Goal: Contribute content: Contribute content

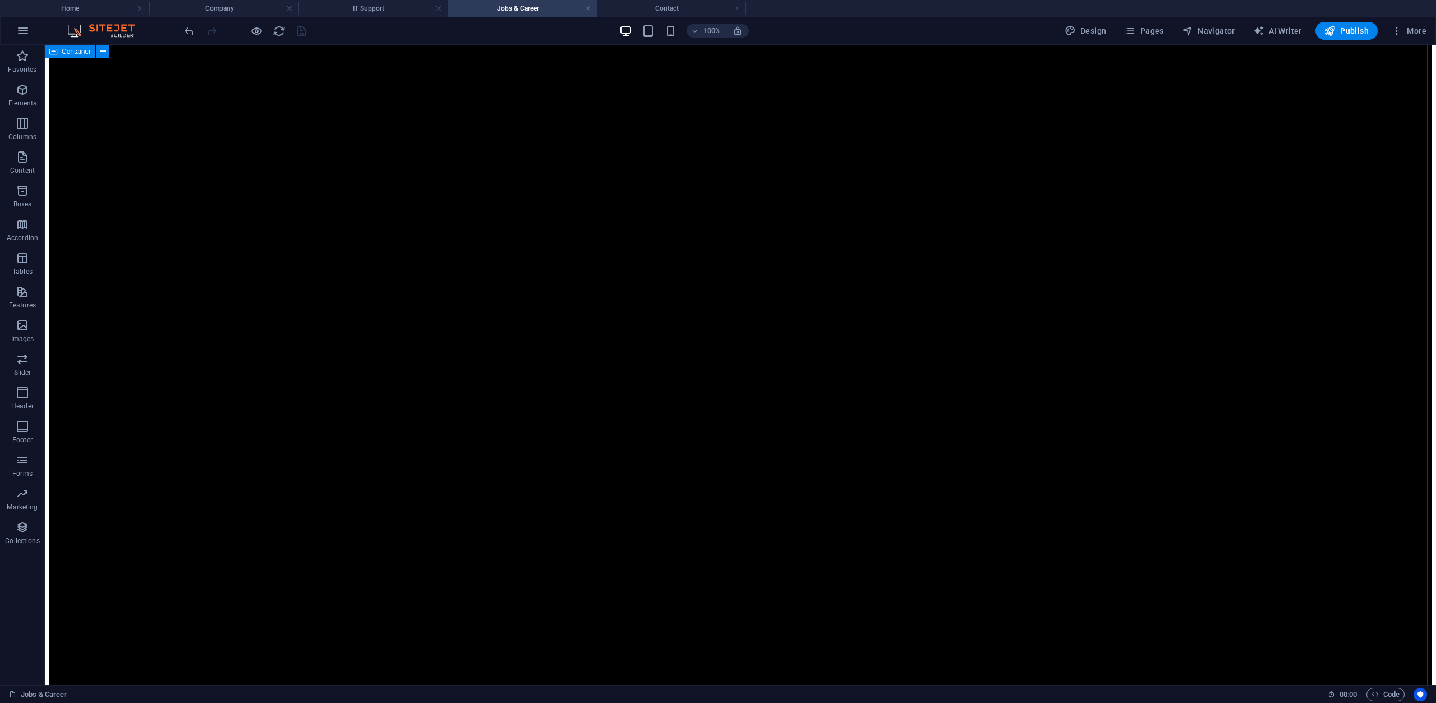
scroll to position [2006, 0]
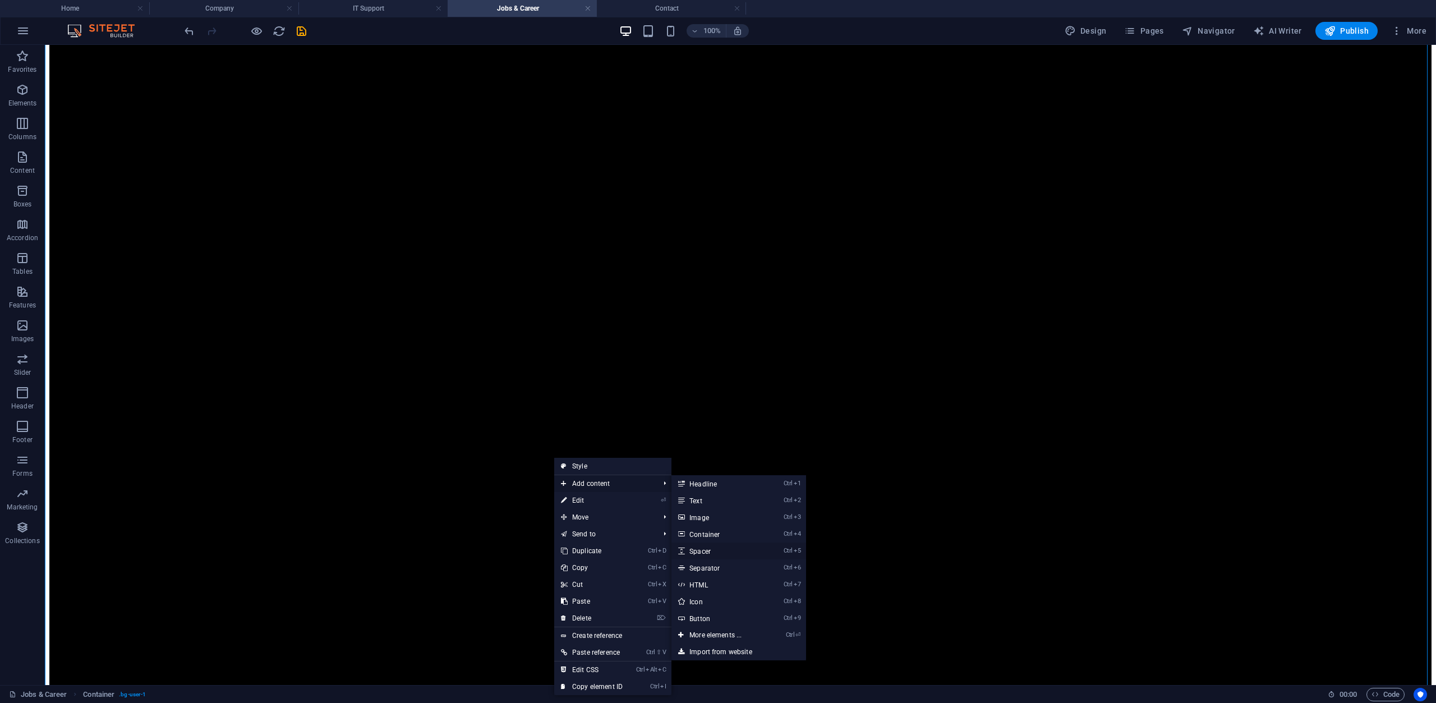
drag, startPoint x: 714, startPoint y: 552, endPoint x: 465, endPoint y: 405, distance: 289.0
click at [714, 552] on link "Ctrl 5 Spacer" at bounding box center [718, 551] width 93 height 17
select select "px"
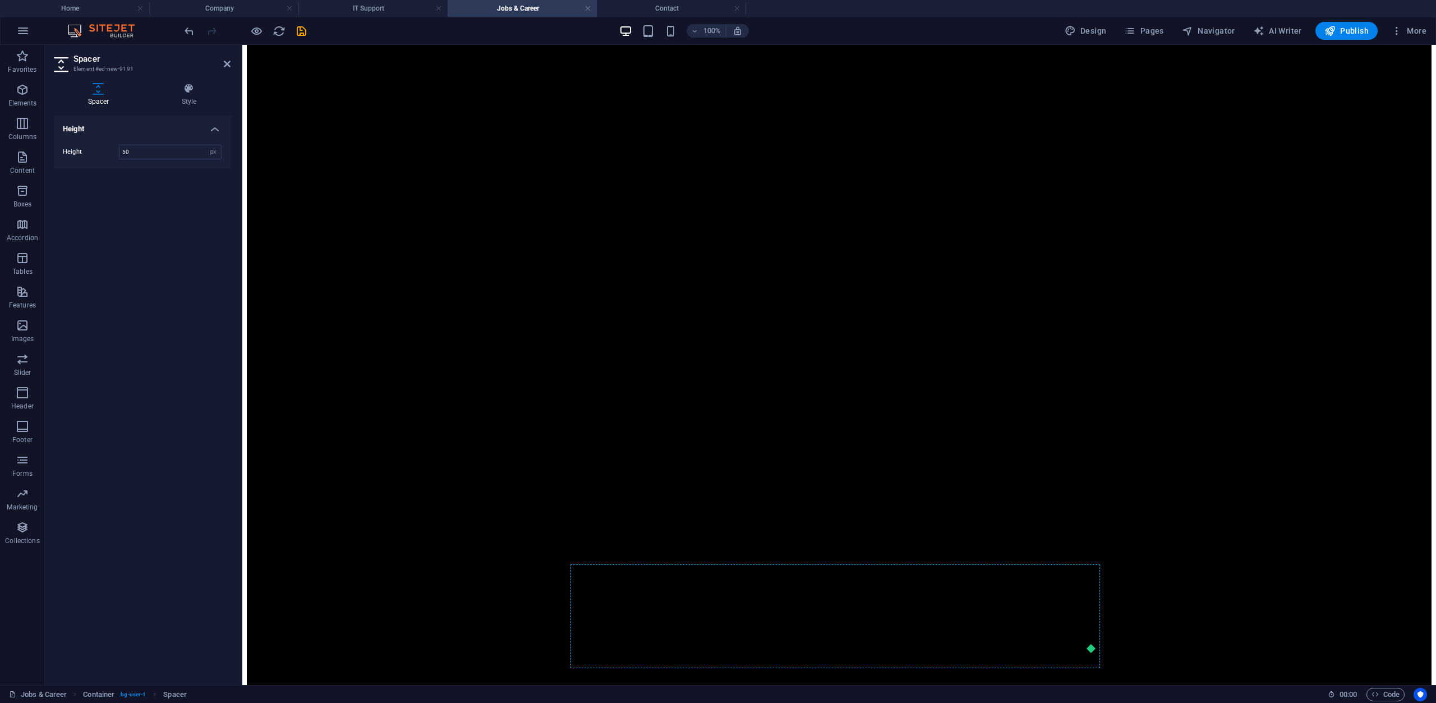
scroll to position [2046, 0]
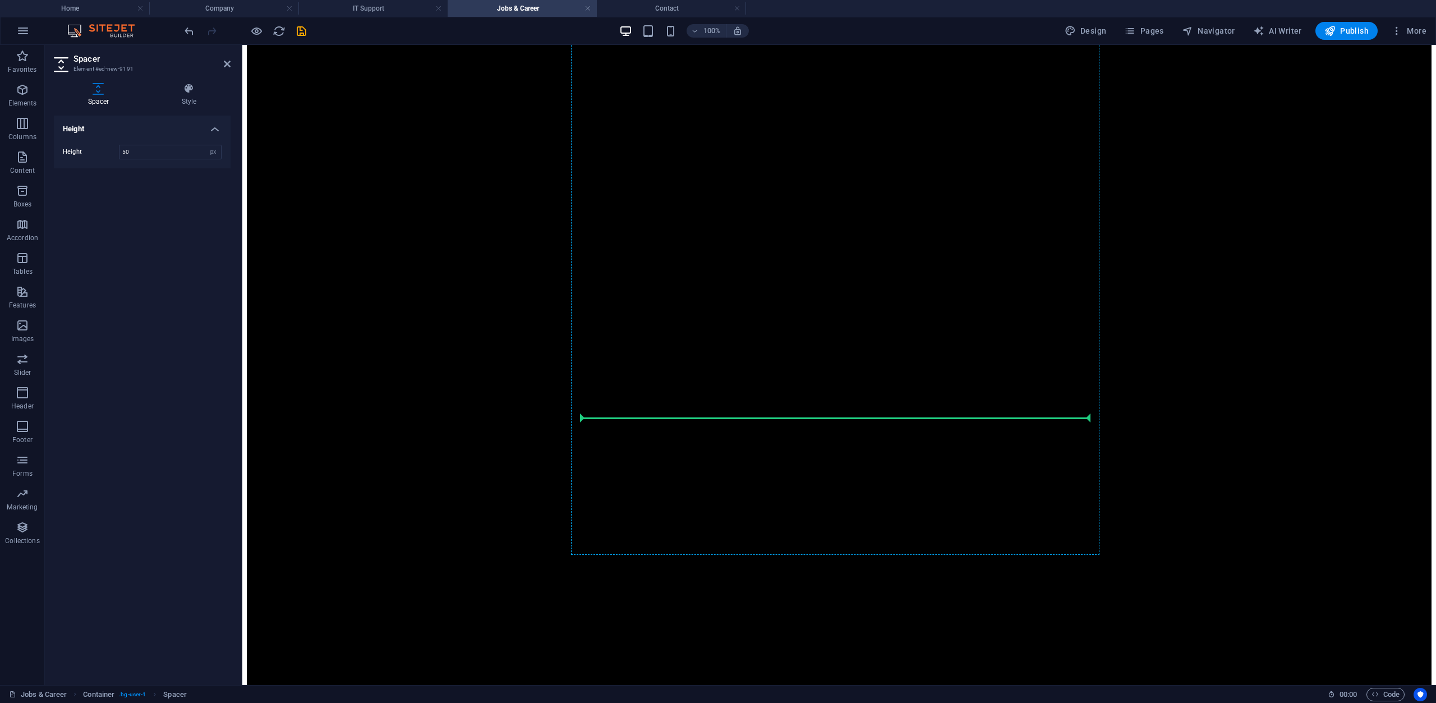
drag, startPoint x: 595, startPoint y: 385, endPoint x: 619, endPoint y: 421, distance: 43.6
click at [134, 150] on input "50" at bounding box center [171, 151] width 102 height 13
type input "15"
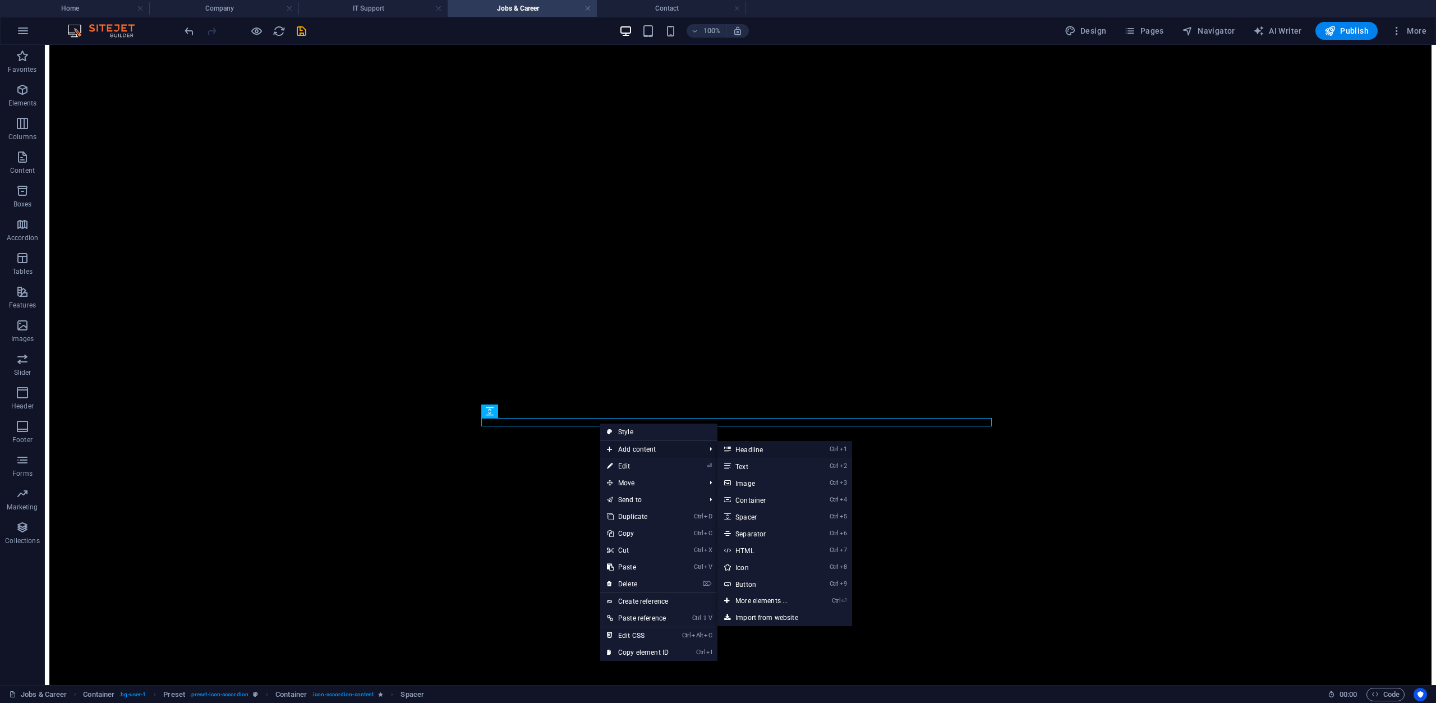
click at [759, 452] on link "Ctrl 1 Headline" at bounding box center [764, 449] width 93 height 17
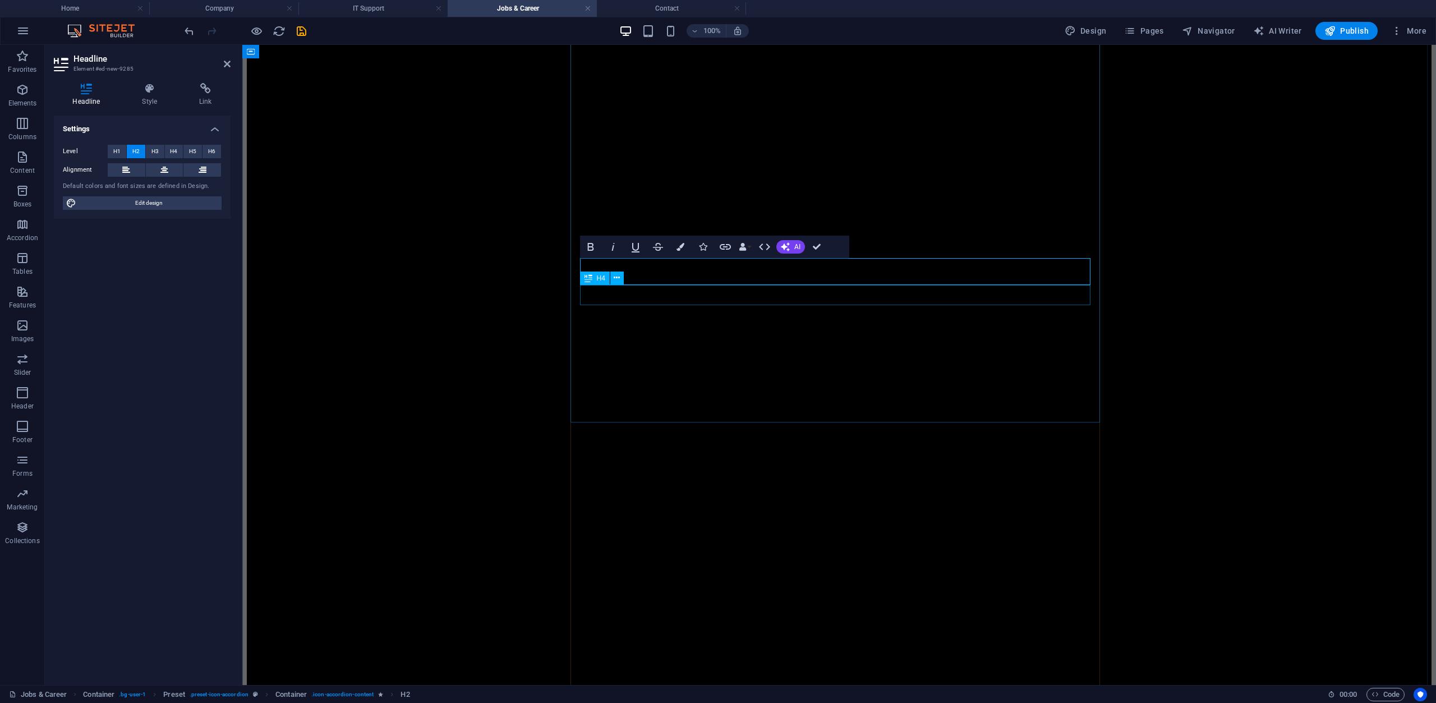
scroll to position [2186, 0]
click at [169, 148] on button "H4" at bounding box center [174, 151] width 19 height 13
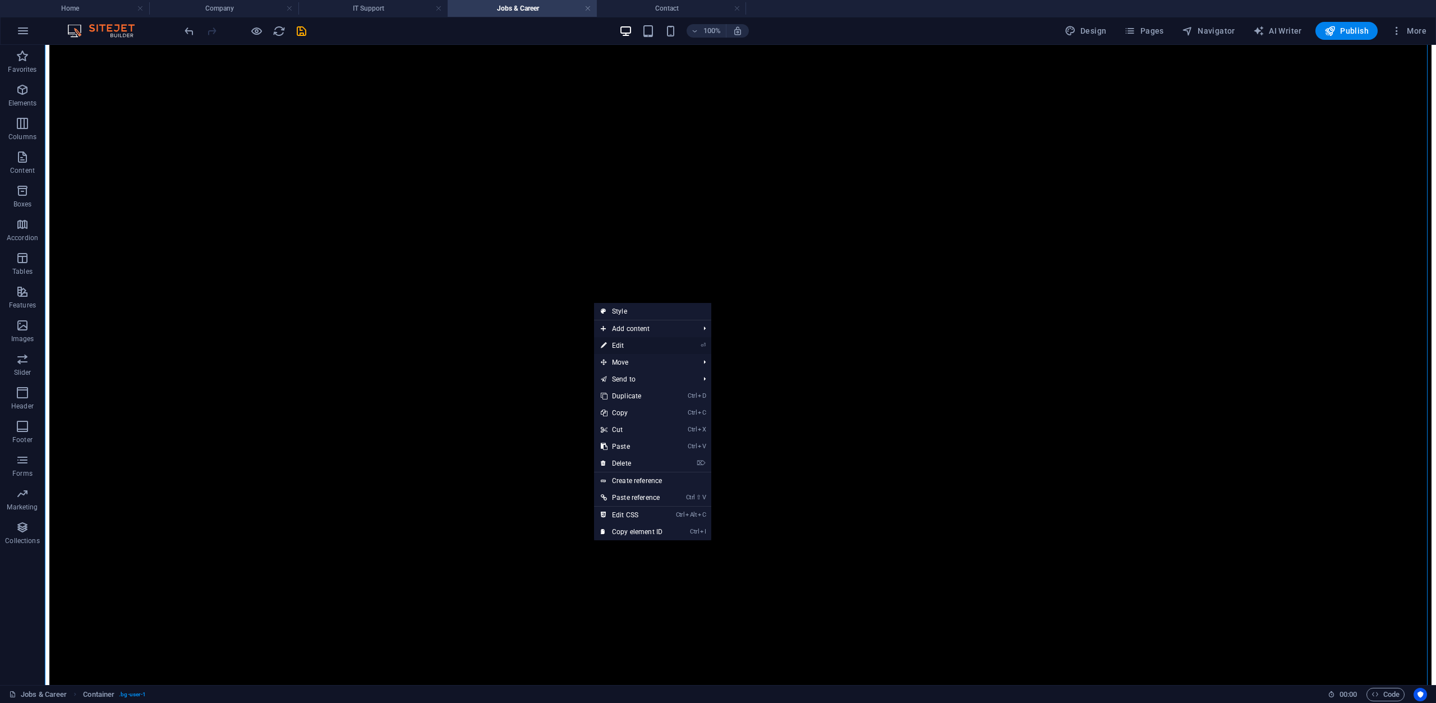
click at [645, 346] on link "⏎ Edit" at bounding box center [631, 345] width 75 height 17
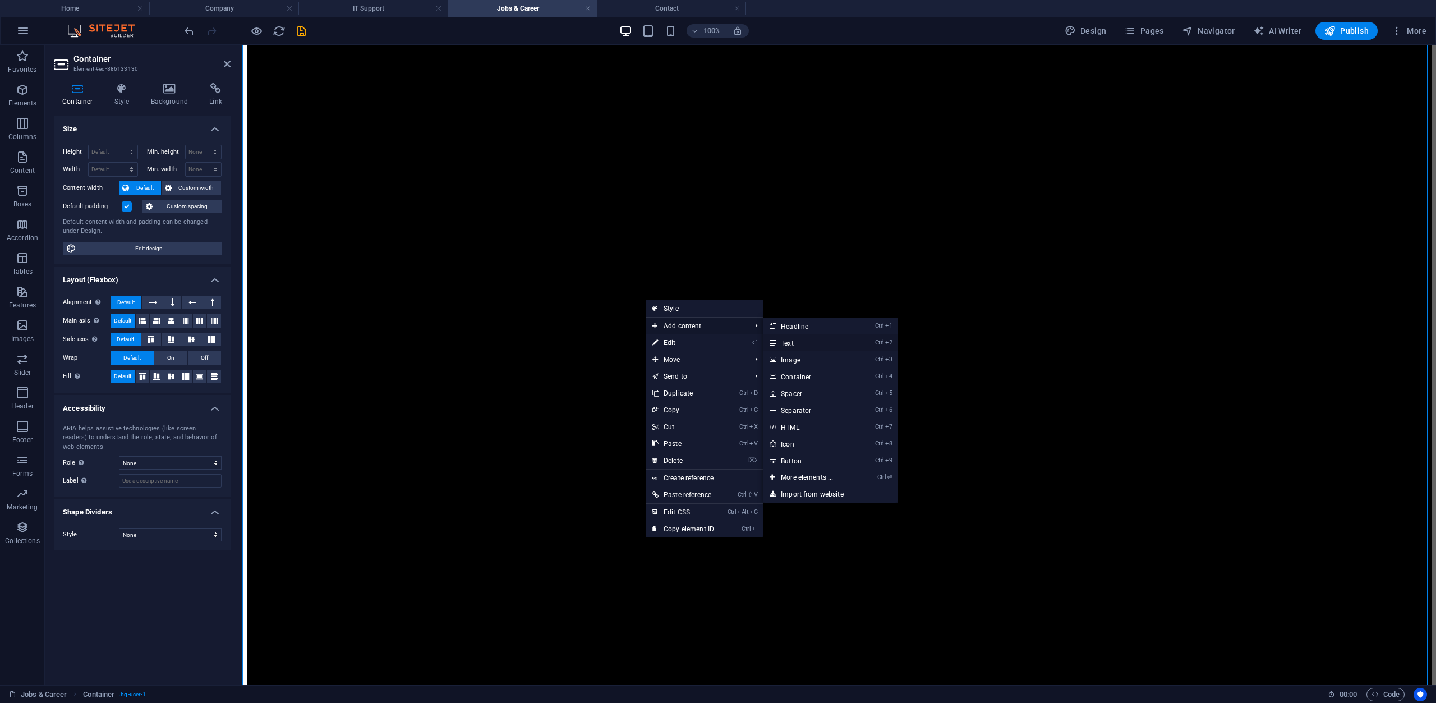
drag, startPoint x: 806, startPoint y: 343, endPoint x: 548, endPoint y: 297, distance: 262.2
click at [806, 343] on link "Ctrl 2 Text" at bounding box center [809, 342] width 93 height 17
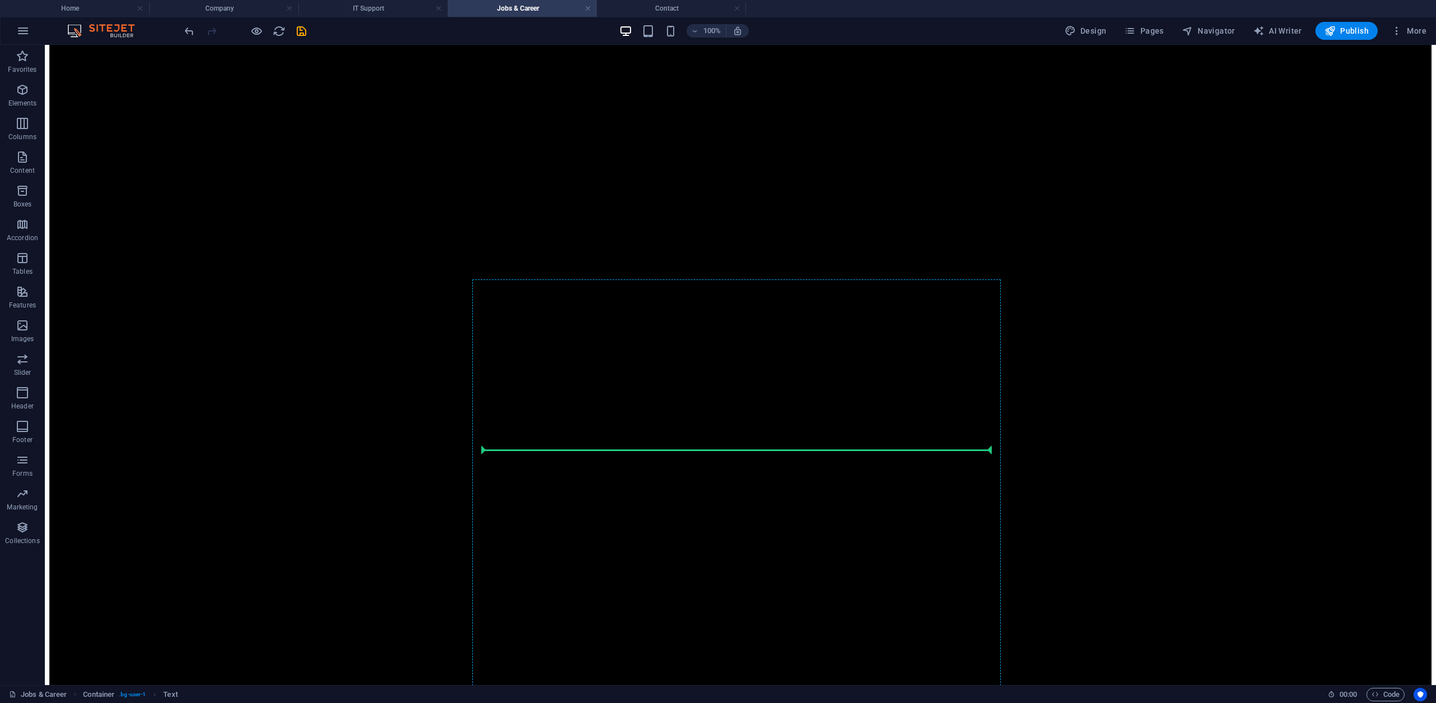
scroll to position [1963, 0]
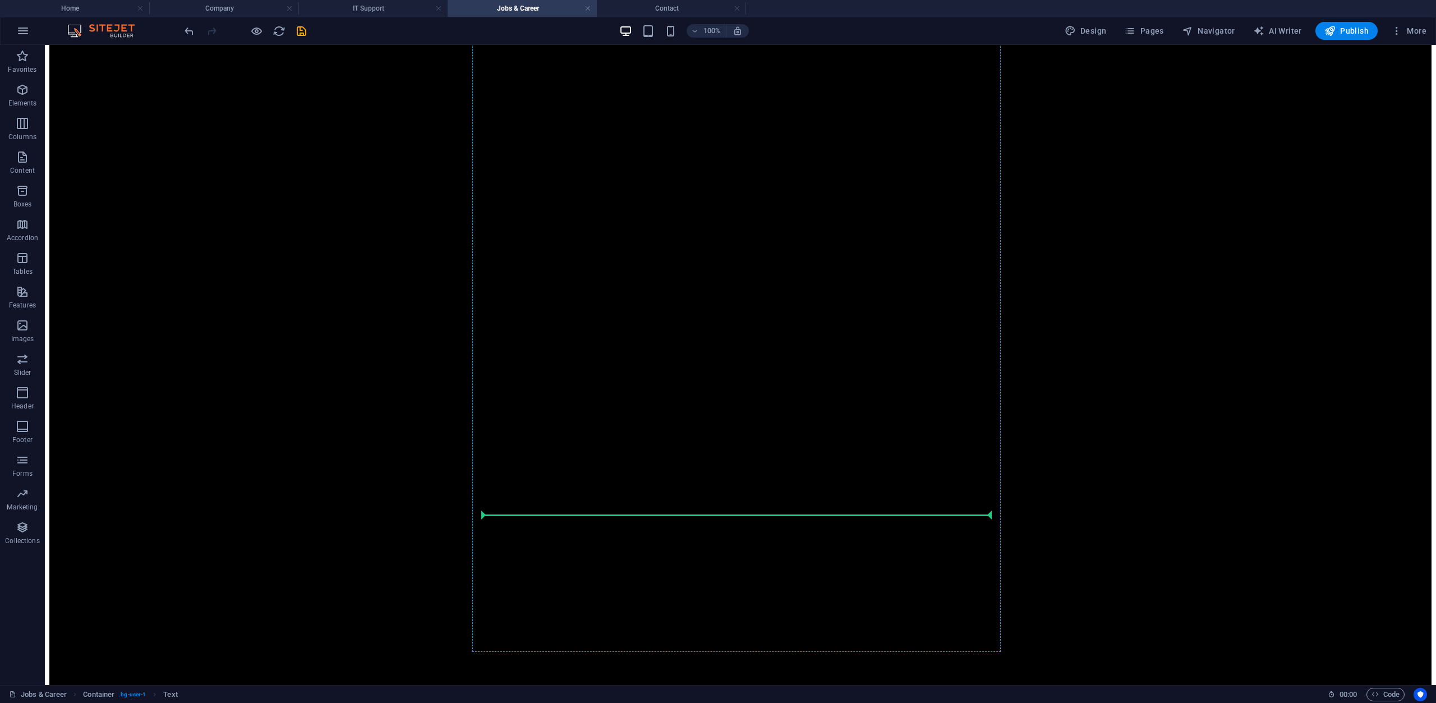
drag, startPoint x: 537, startPoint y: 396, endPoint x: 531, endPoint y: 511, distance: 115.2
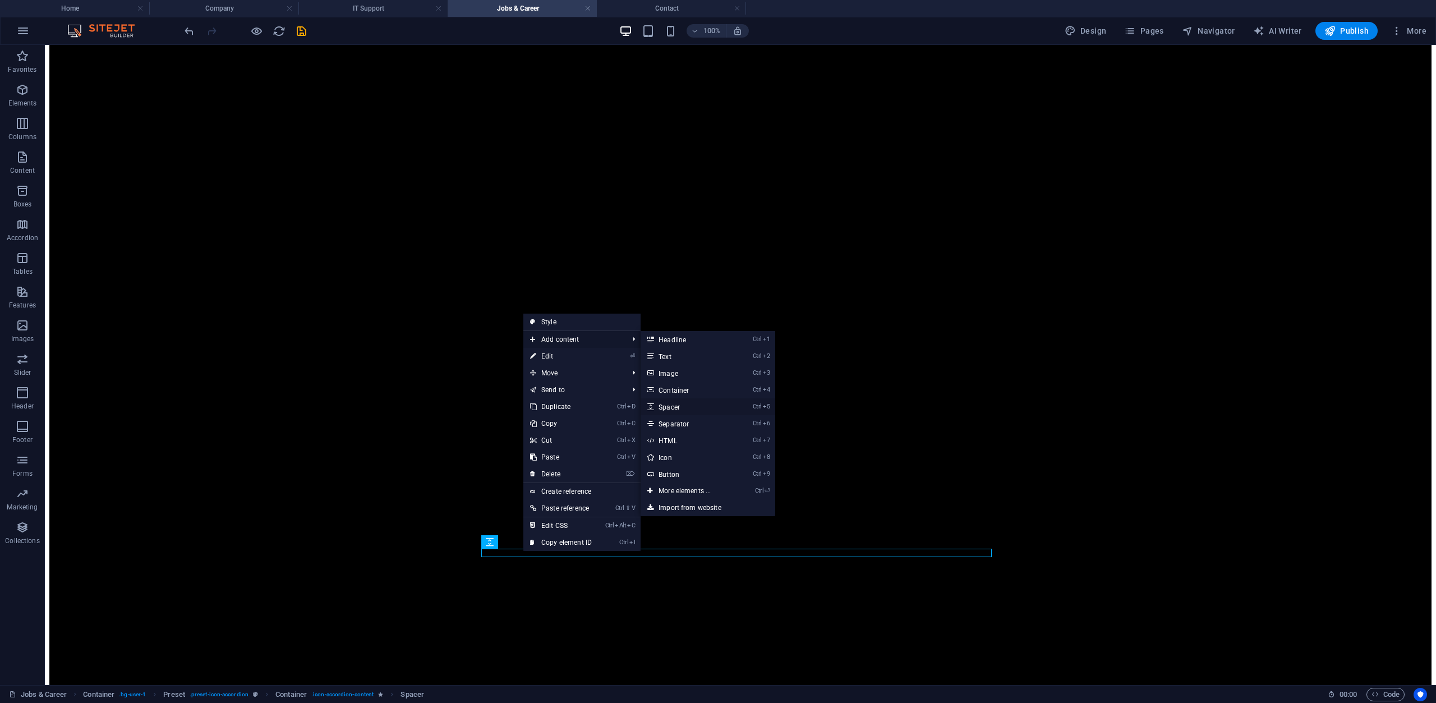
click at [684, 409] on link "Ctrl 5 Spacer" at bounding box center [687, 406] width 93 height 17
select select "px"
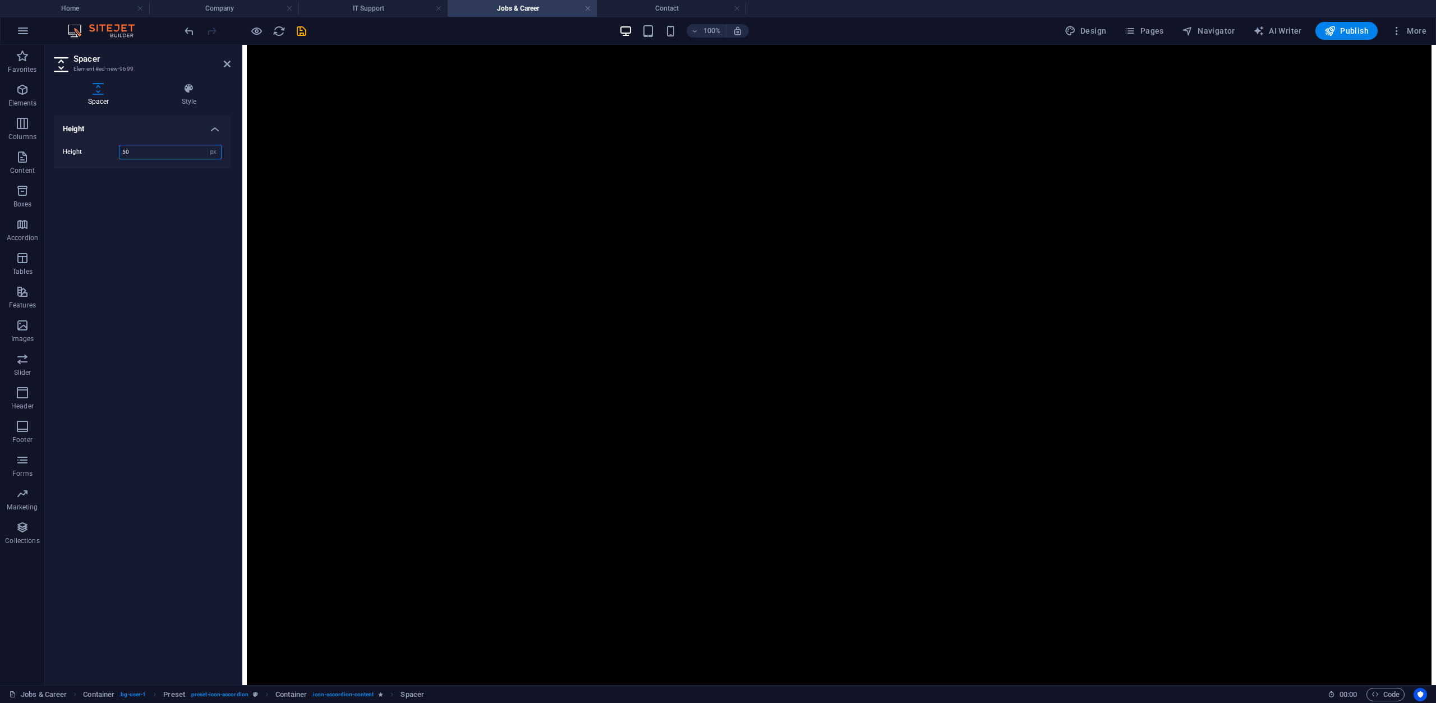
drag, startPoint x: 842, startPoint y: 595, endPoint x: 605, endPoint y: 524, distance: 247.8
click at [155, 148] on input "50" at bounding box center [171, 151] width 102 height 13
type input "15"
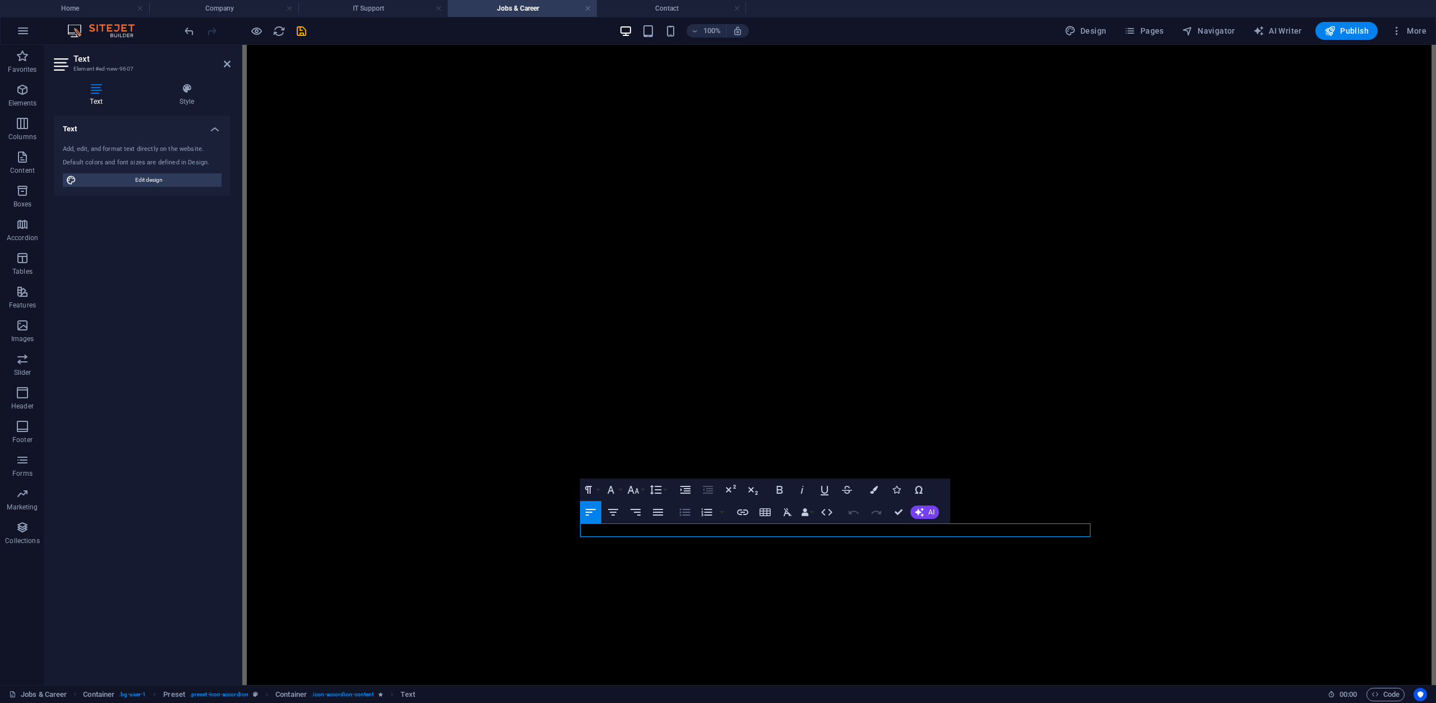
click at [682, 514] on icon "button" at bounding box center [684, 512] width 13 height 13
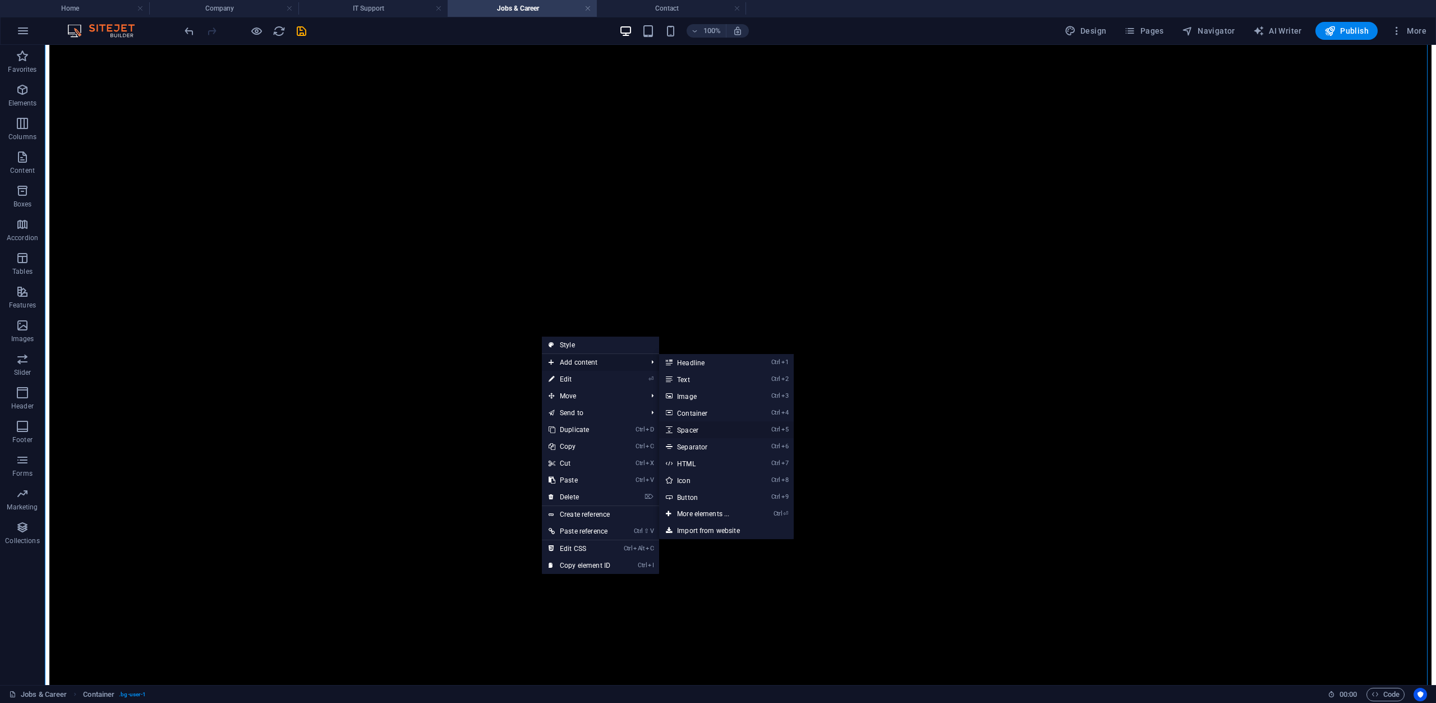
click at [697, 432] on link "Ctrl 5 Spacer" at bounding box center [705, 429] width 93 height 17
select select "px"
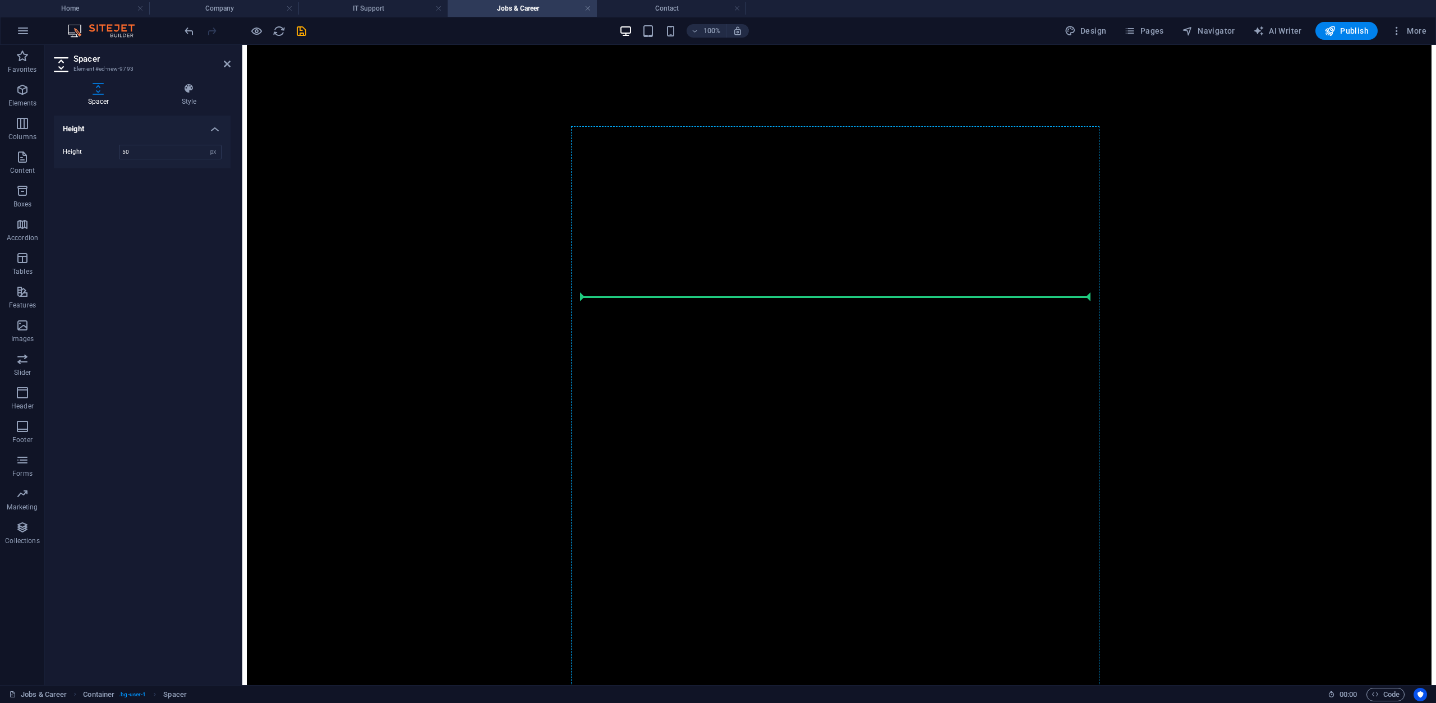
scroll to position [2027, 0]
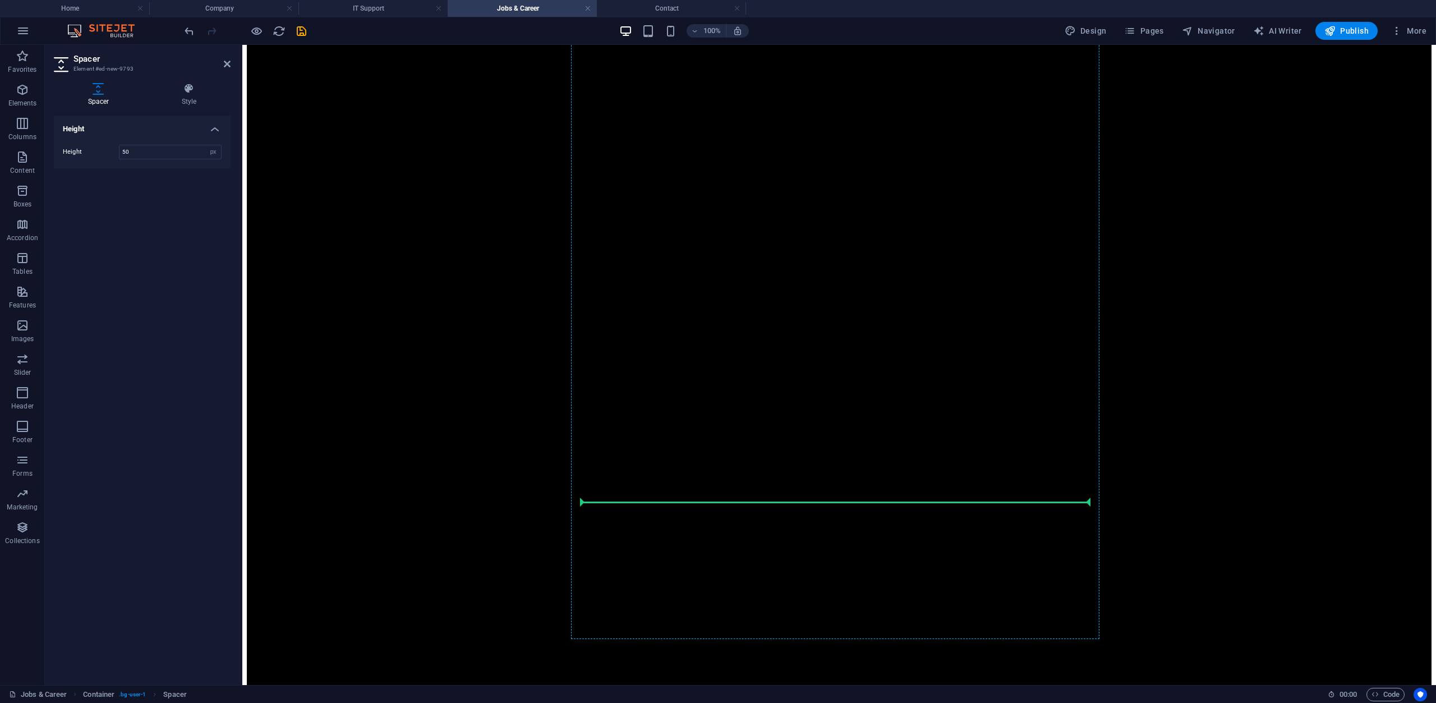
drag, startPoint x: 831, startPoint y: 390, endPoint x: 622, endPoint y: 503, distance: 237.7
click at [168, 151] on input "50" at bounding box center [171, 151] width 102 height 13
type input "15"
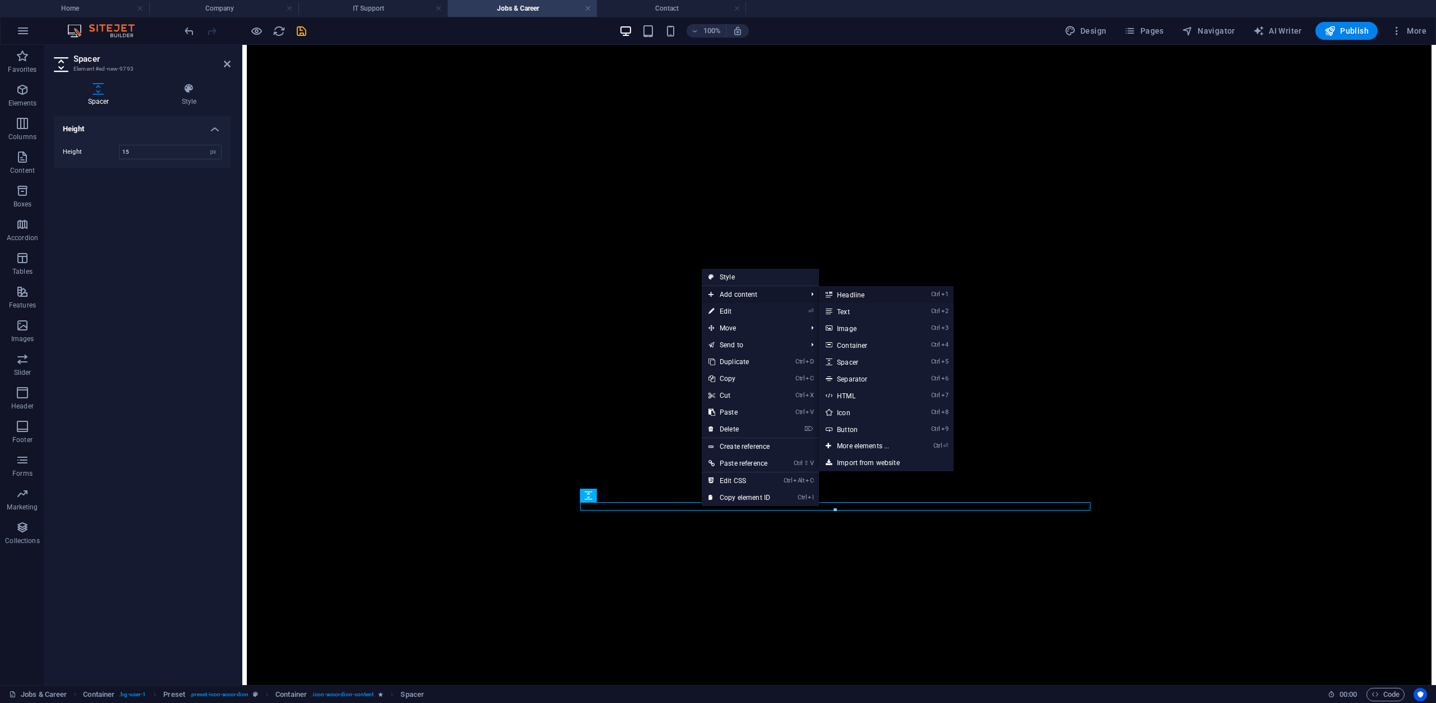
click at [867, 296] on link "Ctrl 1 Headline" at bounding box center [865, 294] width 93 height 17
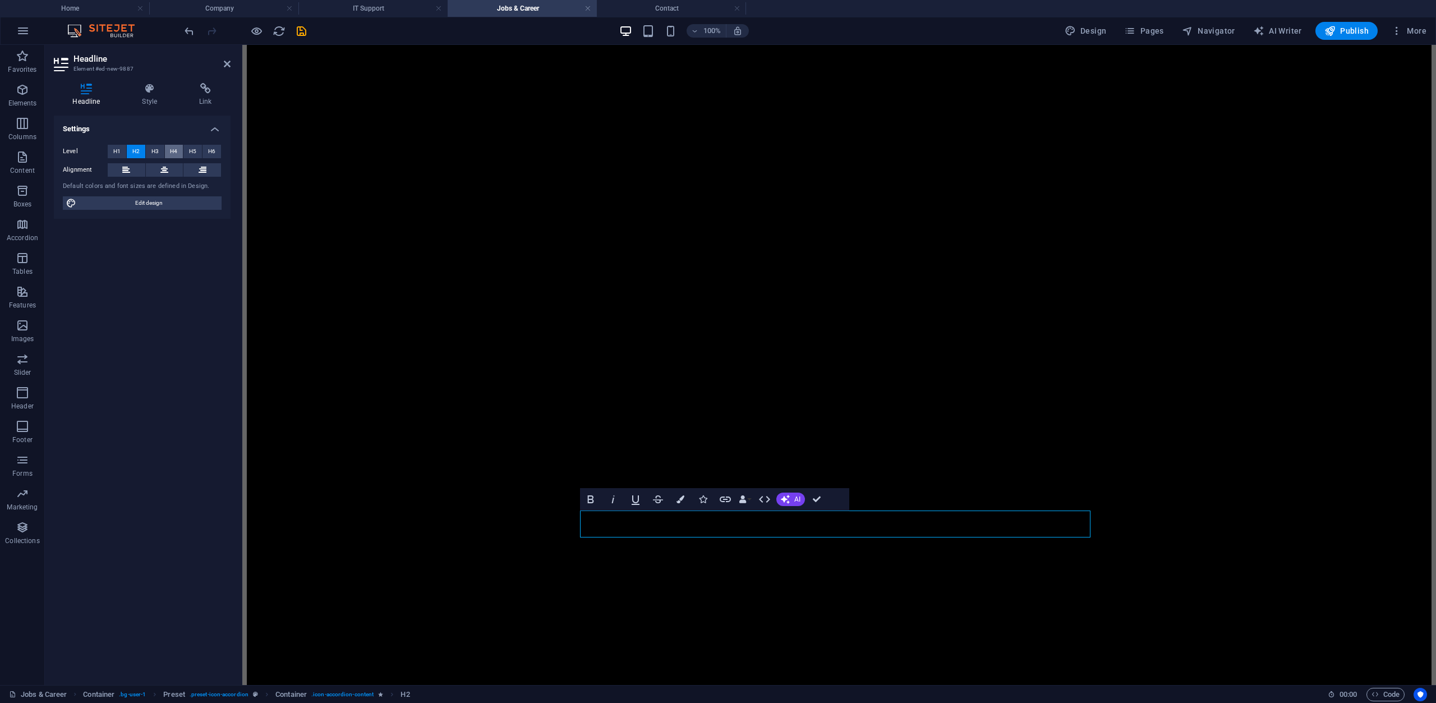
click at [180, 153] on button "H4" at bounding box center [174, 151] width 19 height 13
click at [165, 145] on button "H4" at bounding box center [174, 151] width 19 height 13
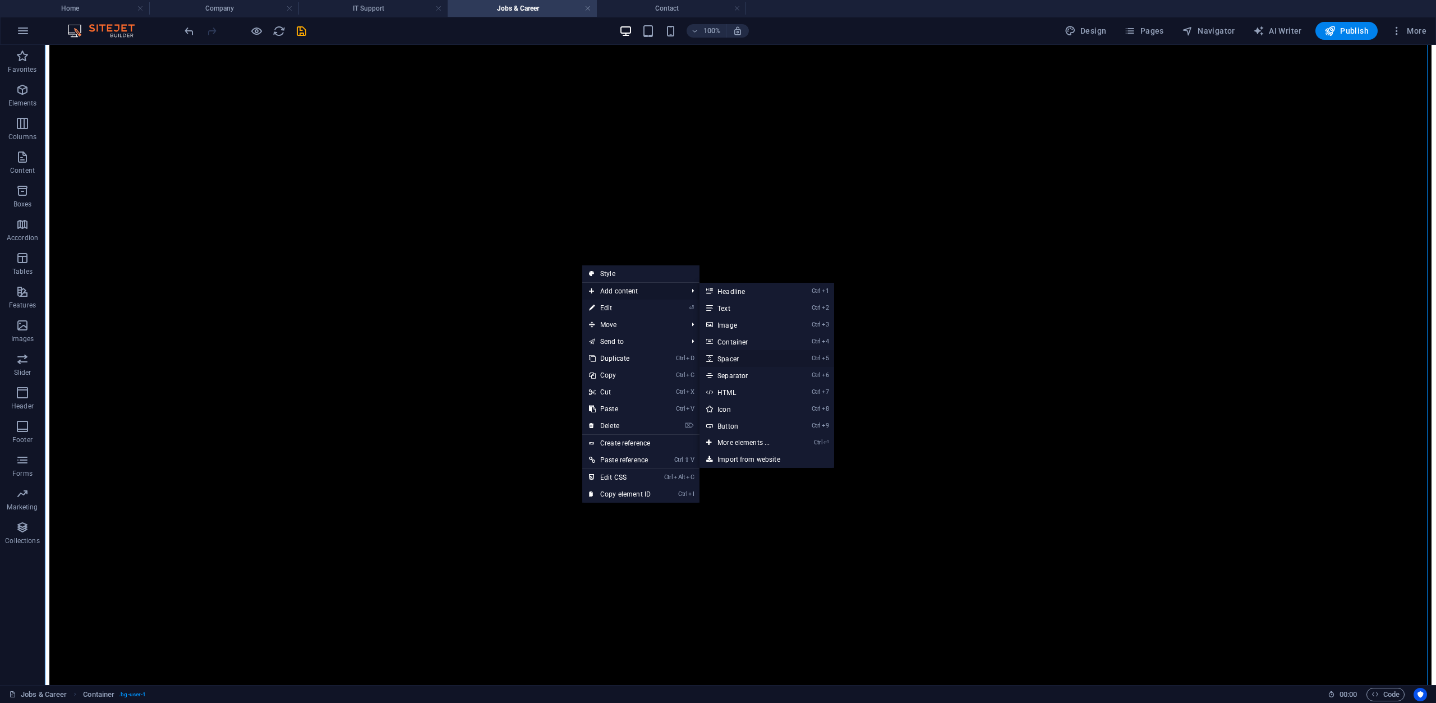
click at [733, 356] on link "Ctrl 5 Spacer" at bounding box center [746, 358] width 93 height 17
select select "px"
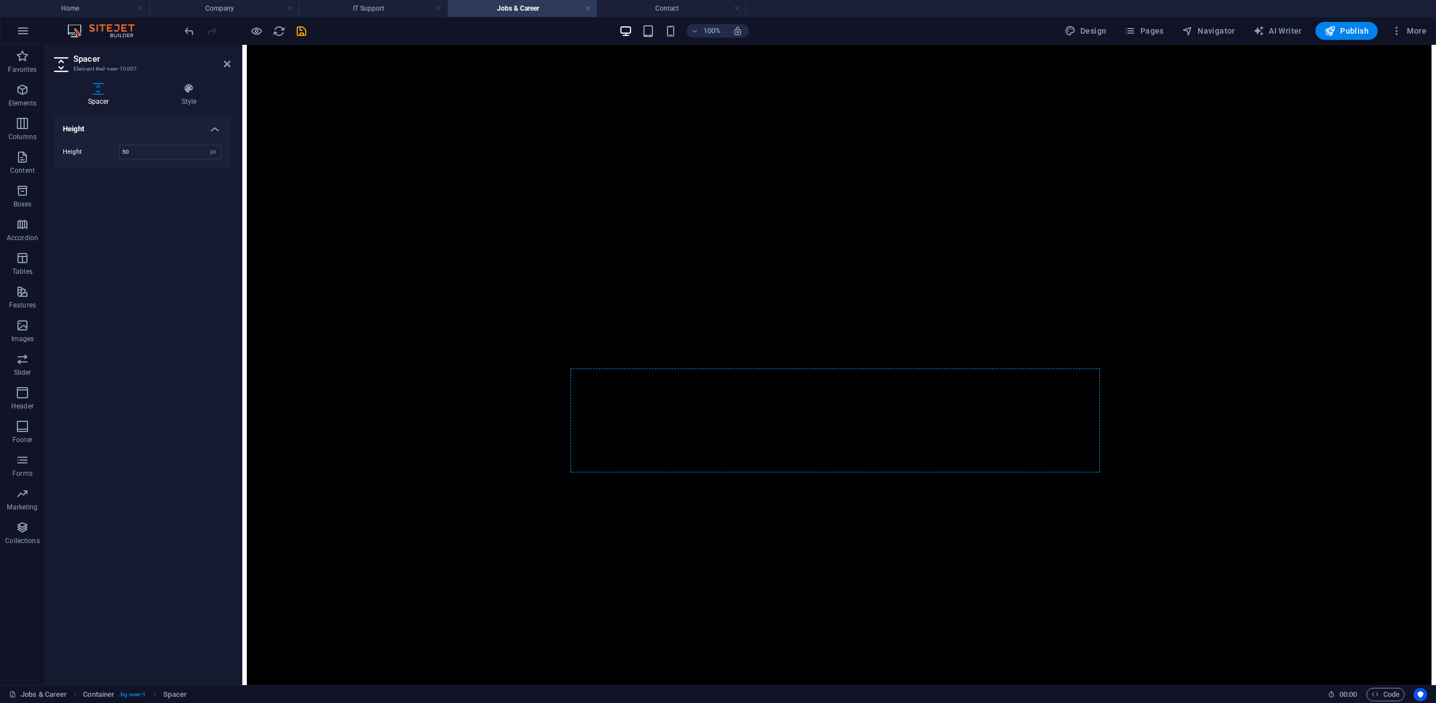
scroll to position [2363, 0]
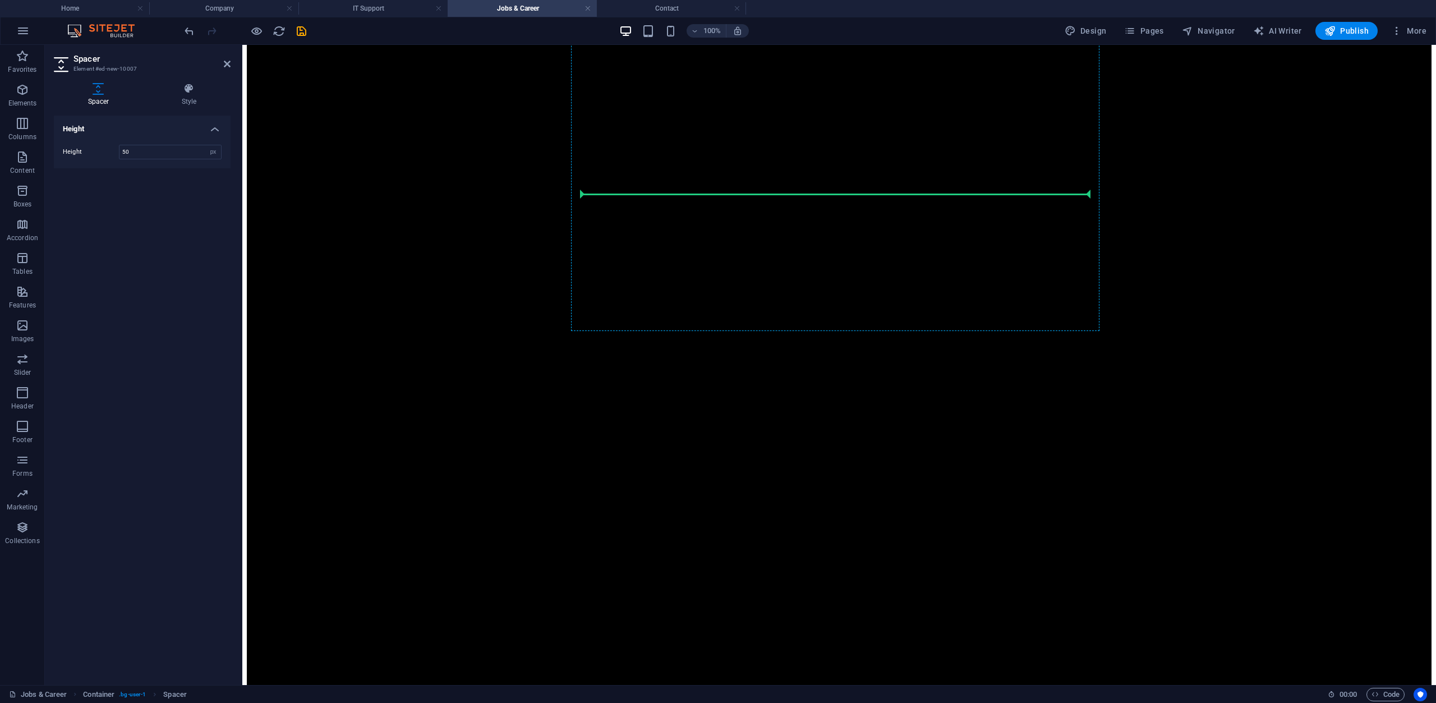
drag, startPoint x: 823, startPoint y: 387, endPoint x: 604, endPoint y: 196, distance: 290.3
click at [134, 155] on input "50" at bounding box center [171, 151] width 102 height 13
type input "15"
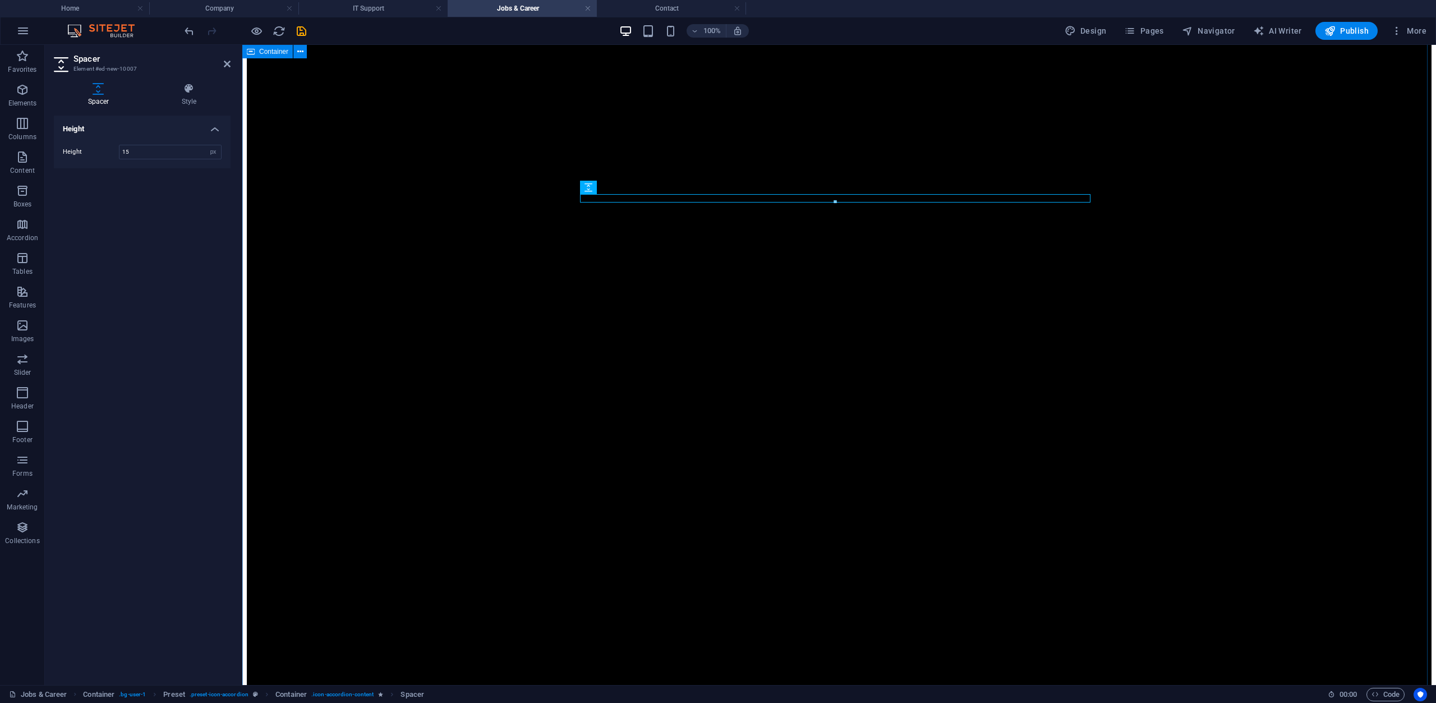
scroll to position [2167, 0]
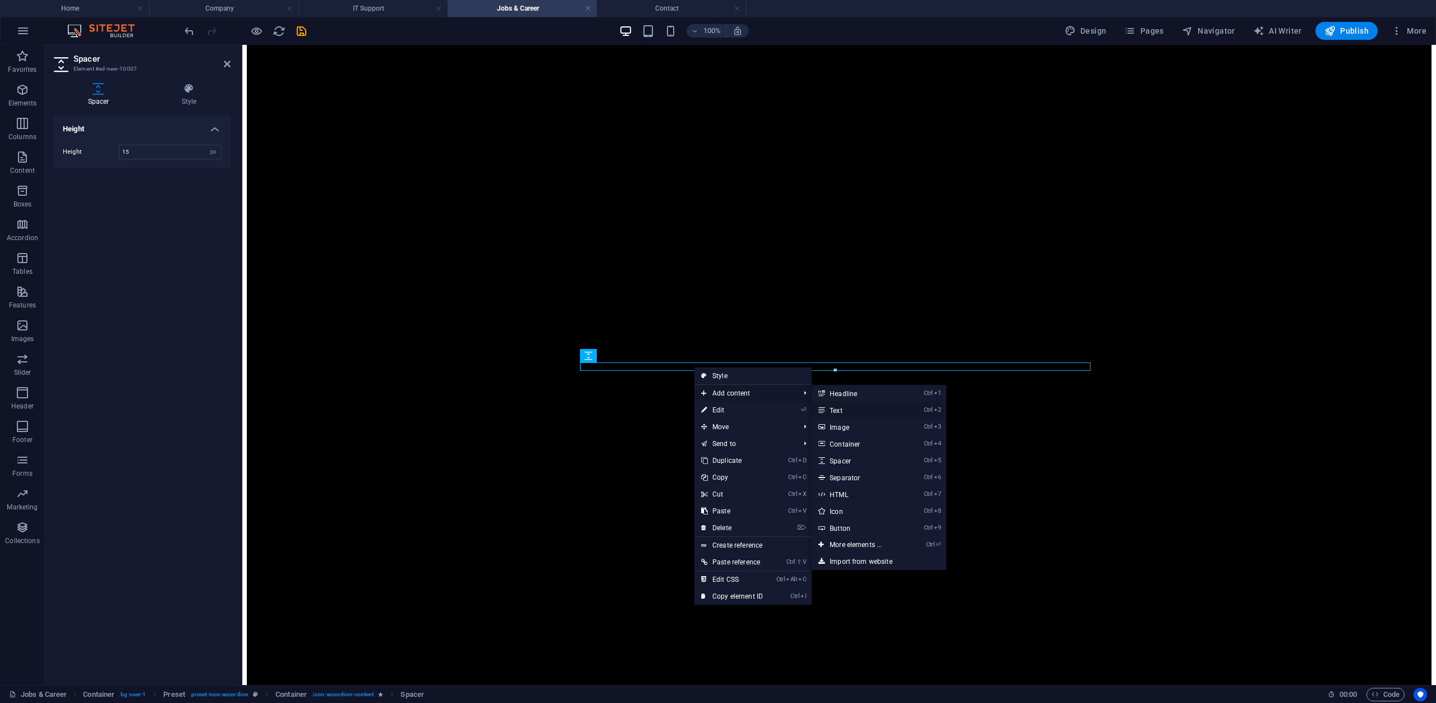
click at [850, 410] on link "Ctrl 2 Text" at bounding box center [858, 410] width 93 height 17
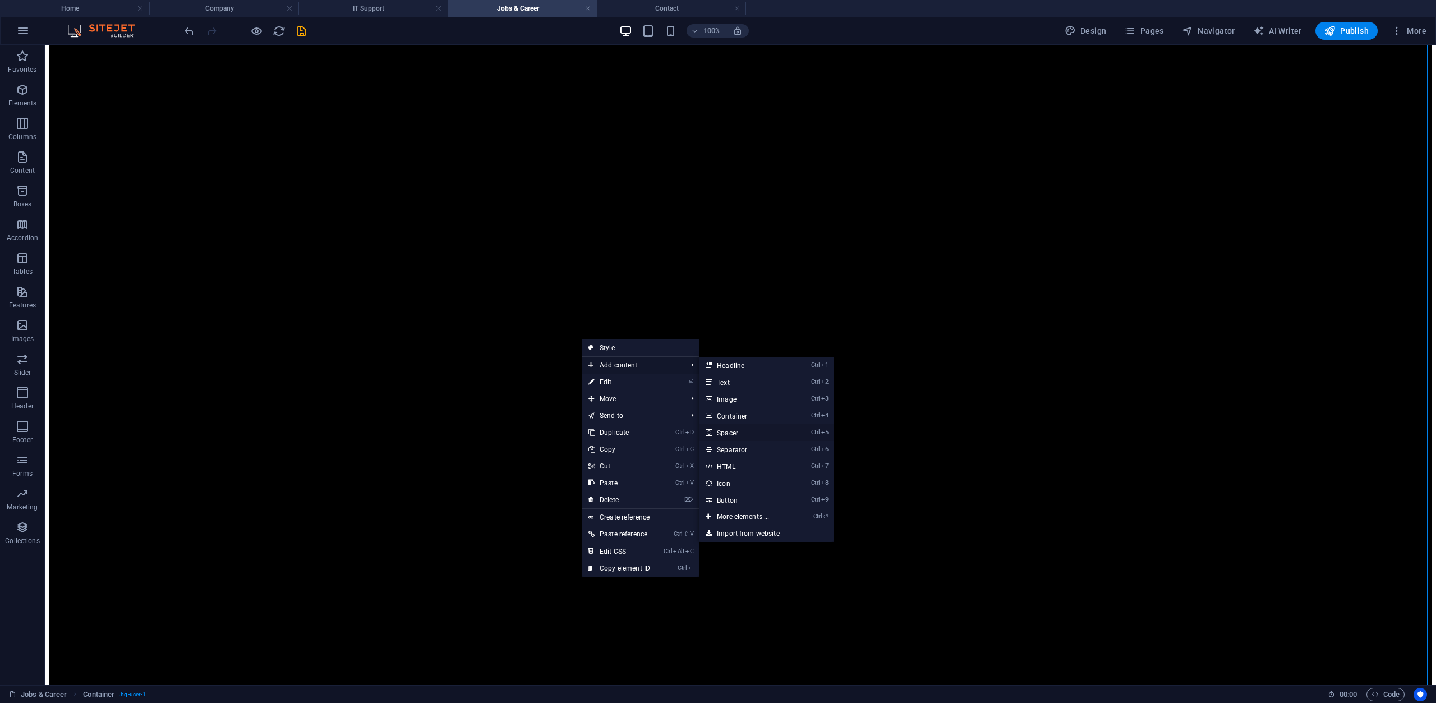
drag, startPoint x: 304, startPoint y: 148, endPoint x: 733, endPoint y: 433, distance: 515.4
click at [733, 433] on link "Ctrl 5 Spacer" at bounding box center [745, 432] width 93 height 17
select select "px"
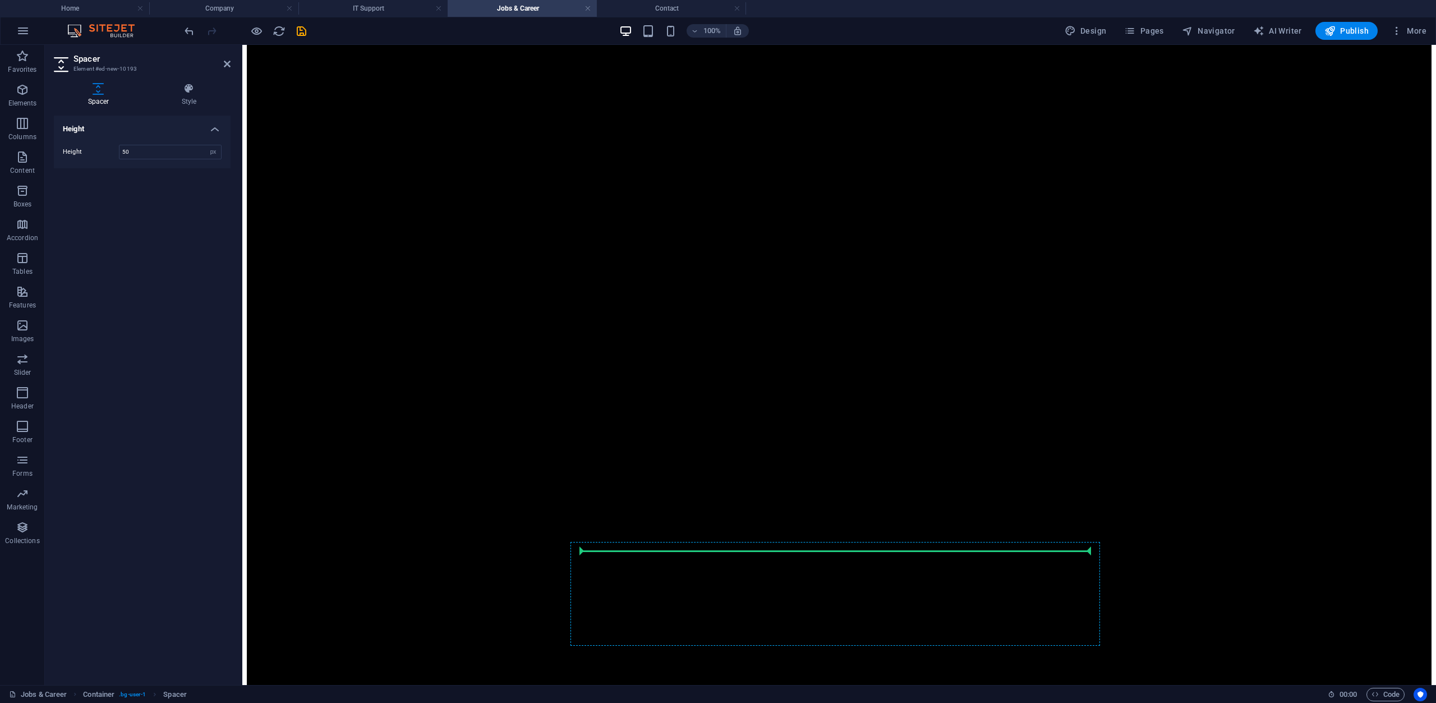
scroll to position [2139, 0]
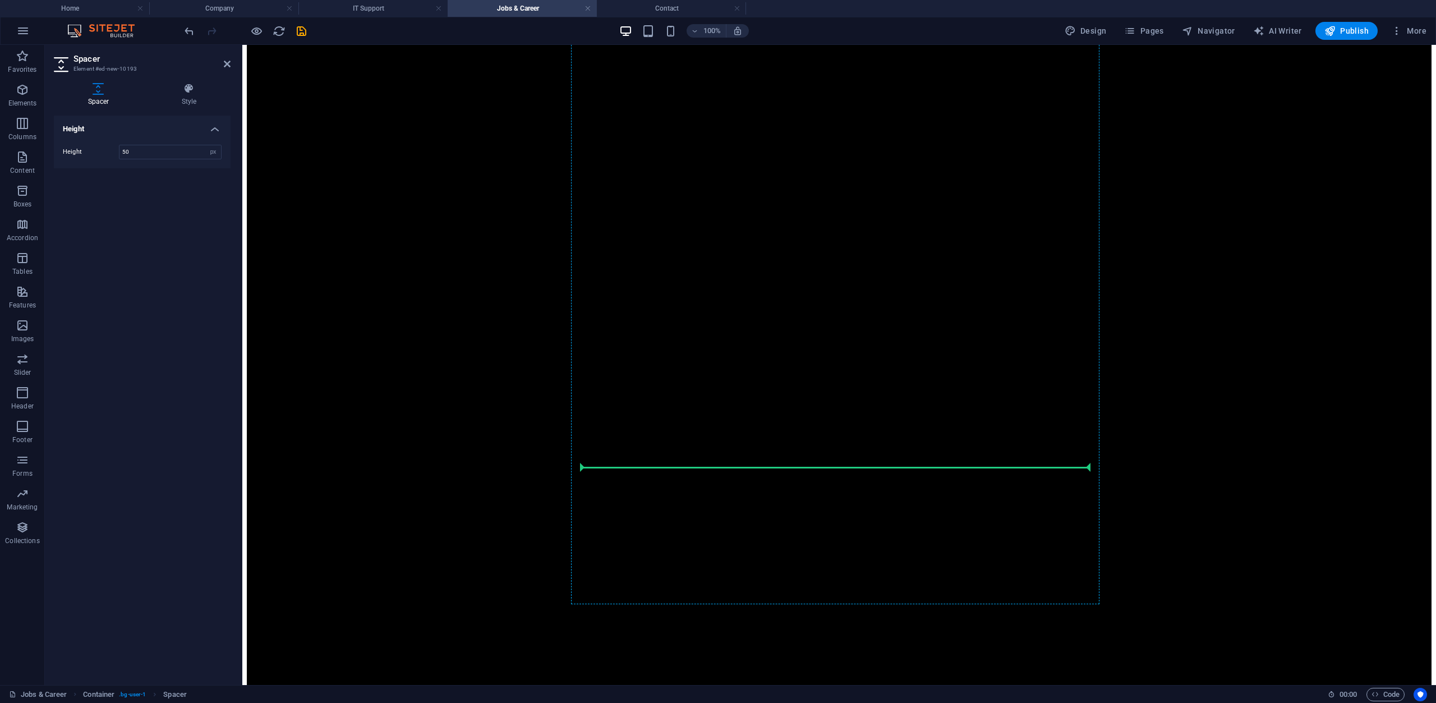
drag, startPoint x: 823, startPoint y: 389, endPoint x: 627, endPoint y: 465, distance: 210.7
click at [166, 146] on input "50" at bounding box center [171, 151] width 102 height 13
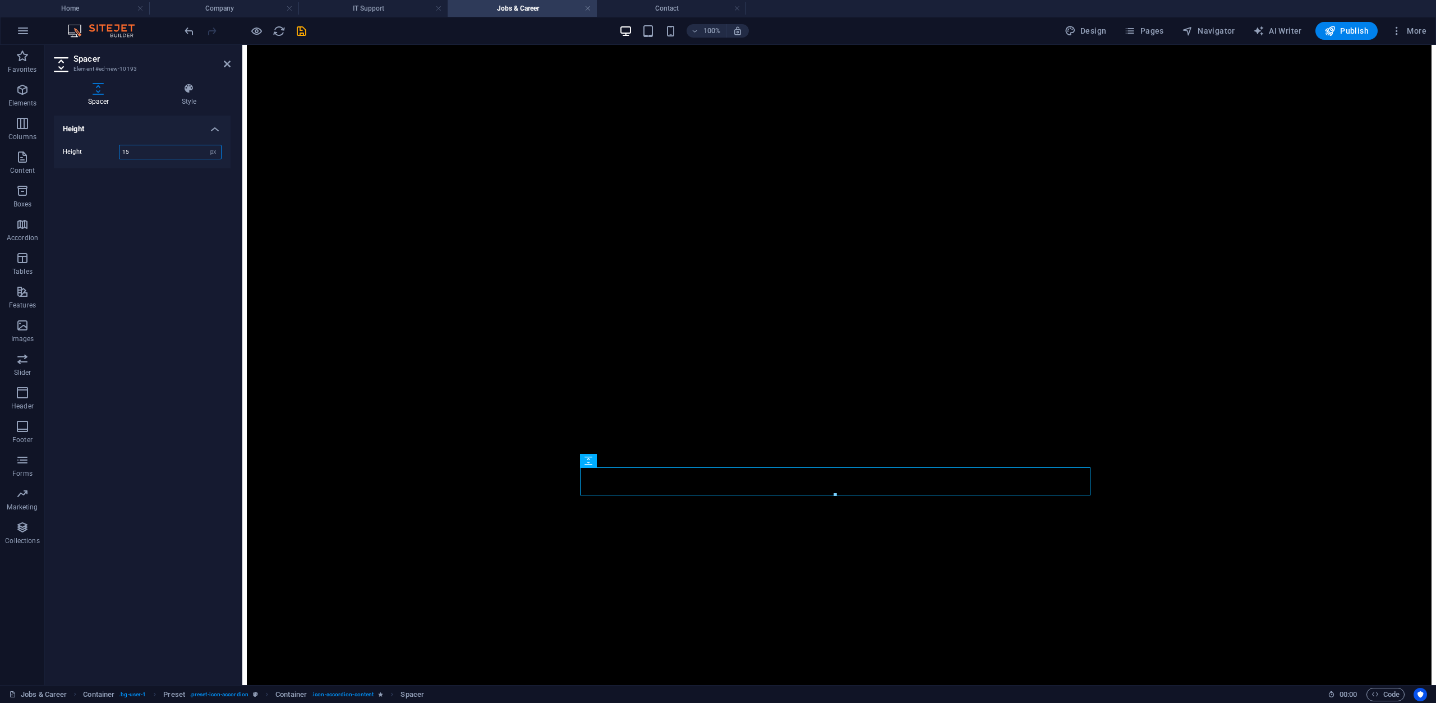
type input "15"
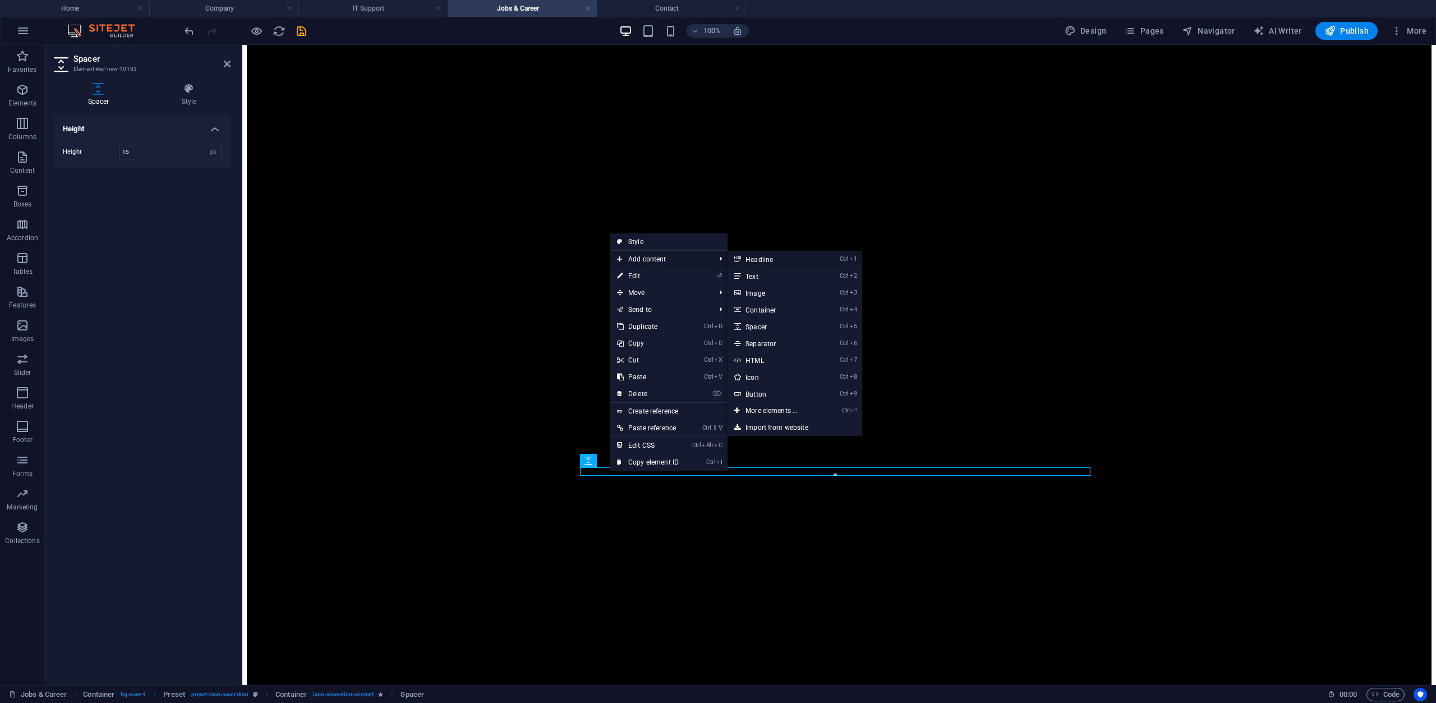
click at [774, 254] on link "Ctrl 1 Headline" at bounding box center [774, 259] width 93 height 17
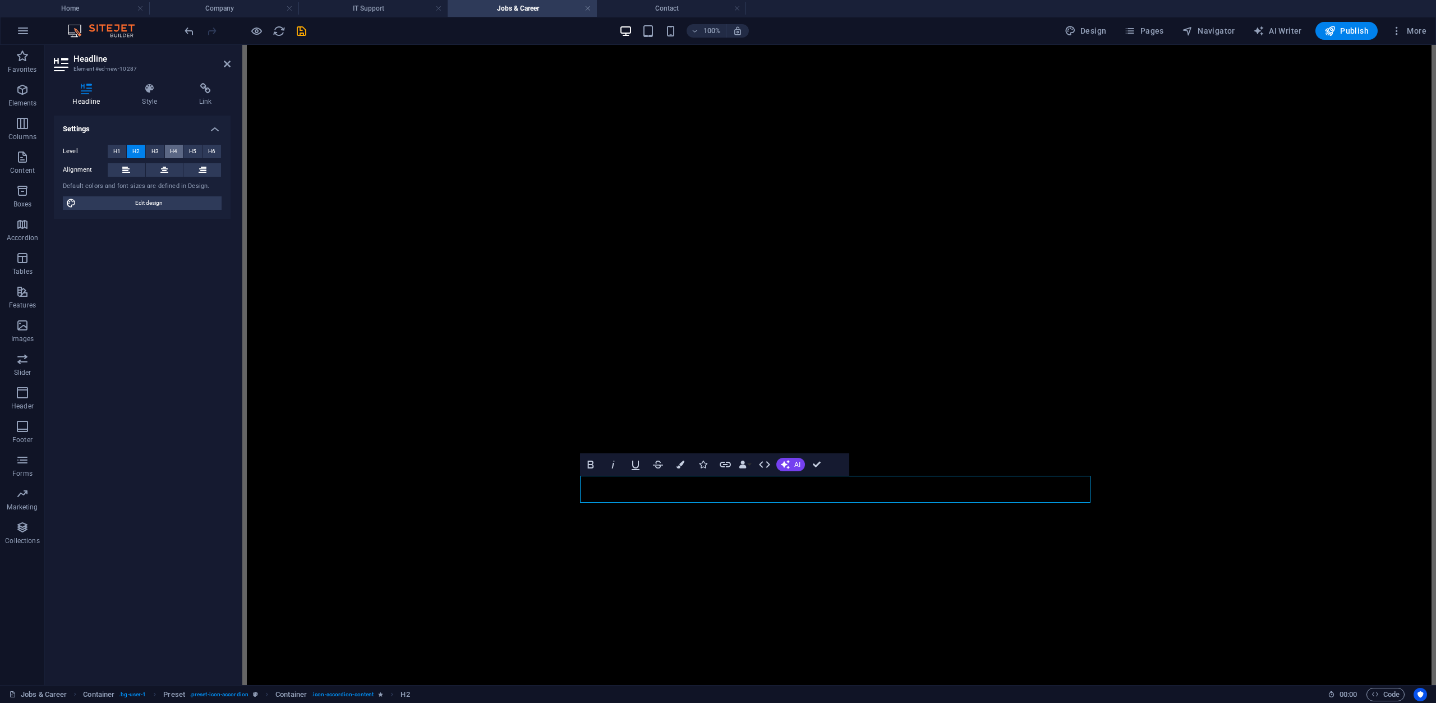
click at [174, 154] on span "H4" at bounding box center [173, 151] width 7 height 13
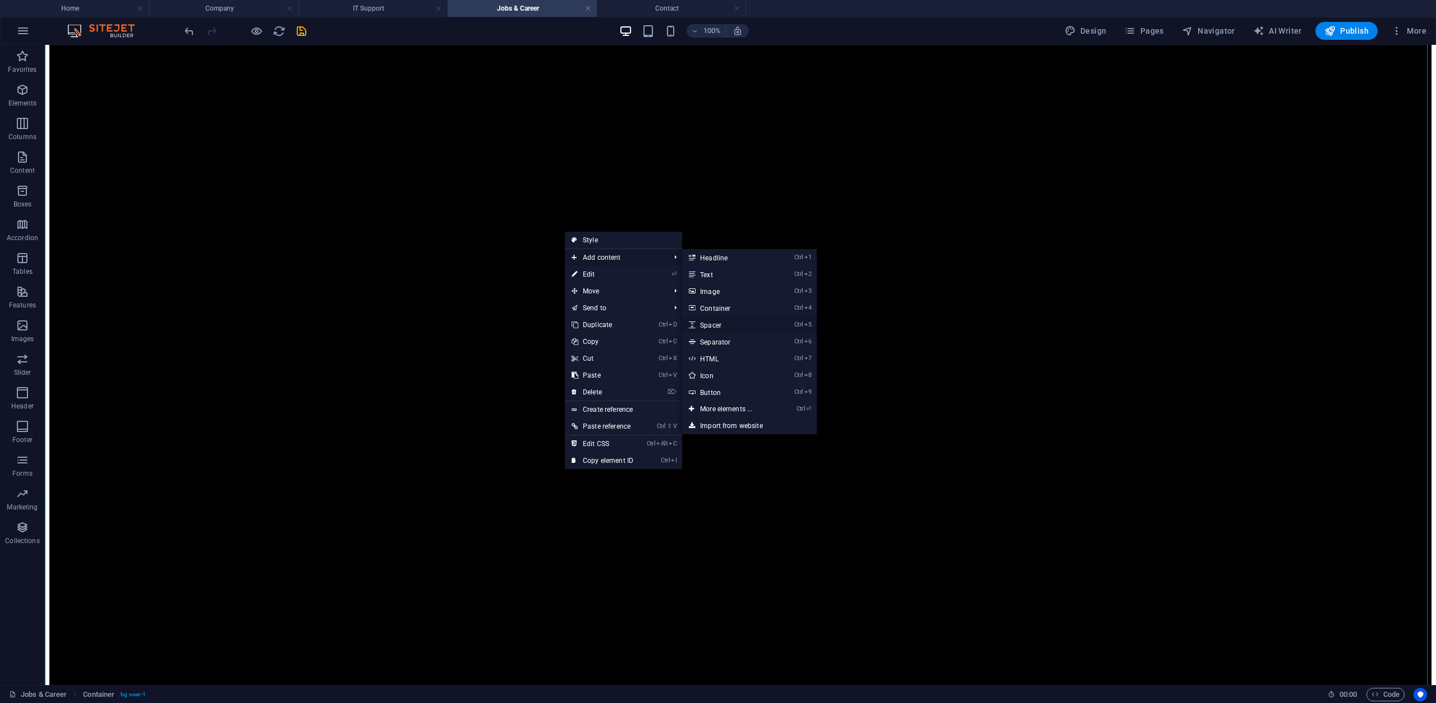
click at [720, 319] on link "Ctrl 5 Spacer" at bounding box center [728, 324] width 93 height 17
select select "px"
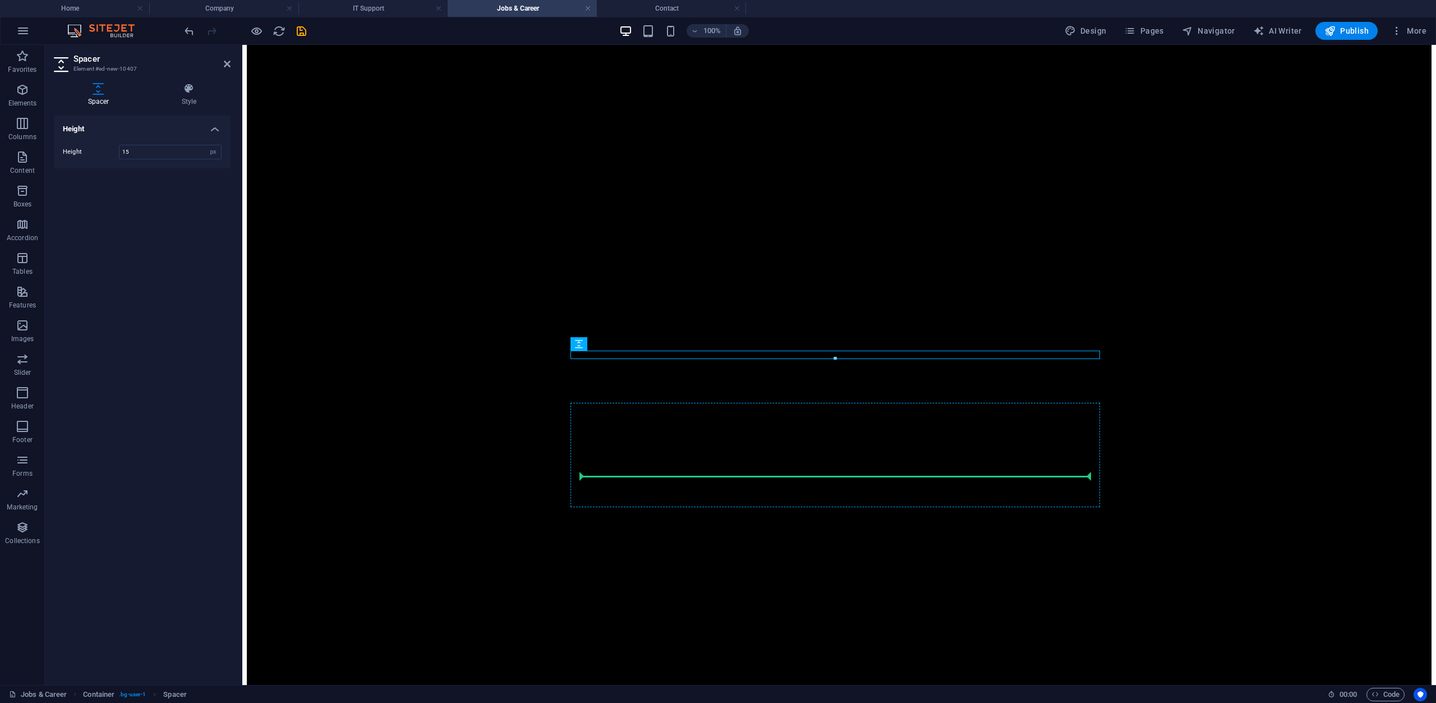
type input "15"
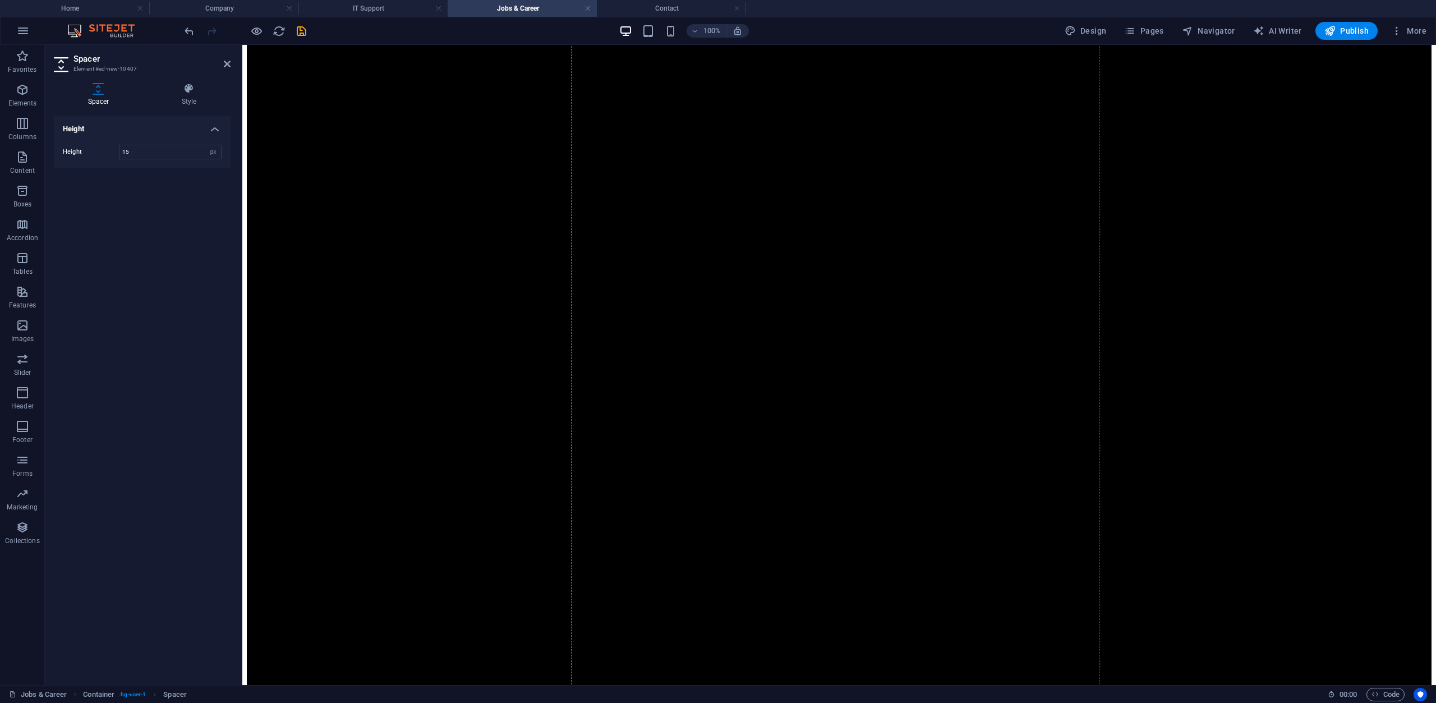
scroll to position [2139, 0]
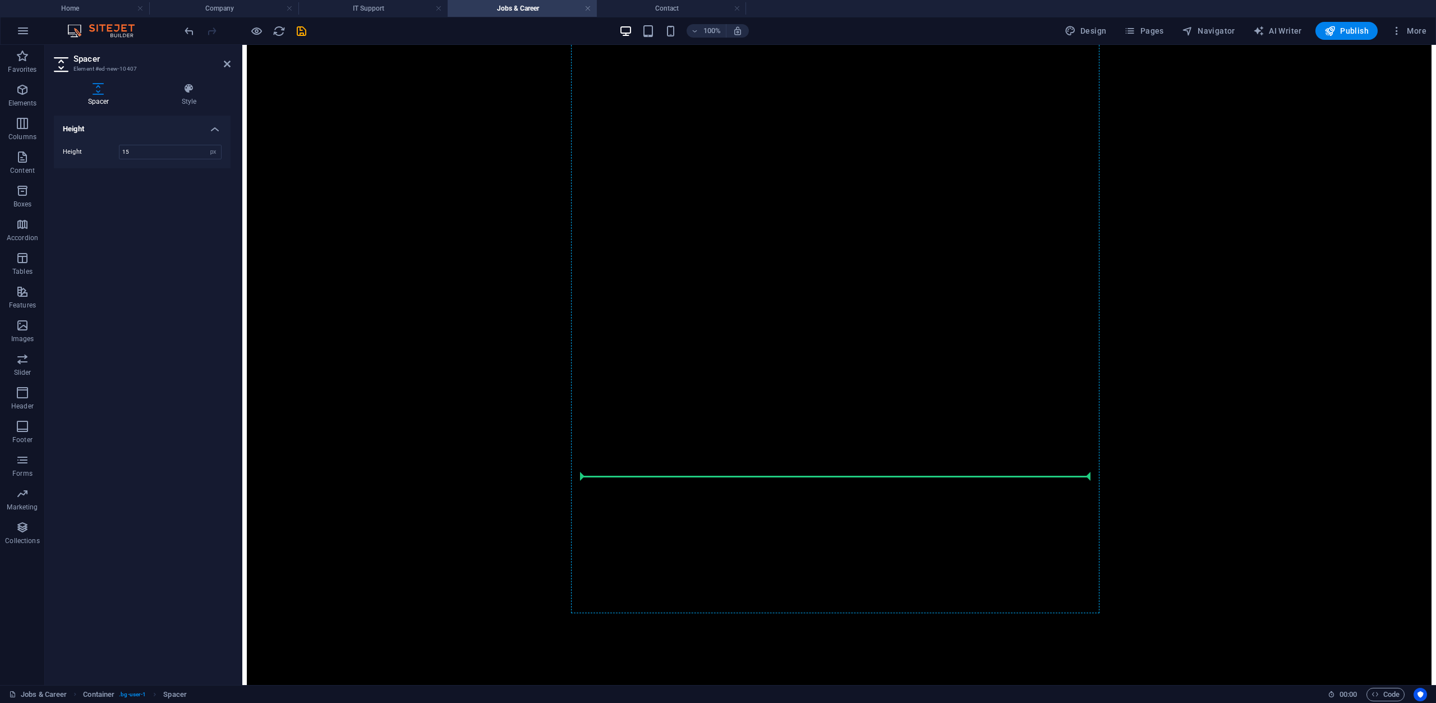
drag, startPoint x: 823, startPoint y: 387, endPoint x: 630, endPoint y: 472, distance: 211.0
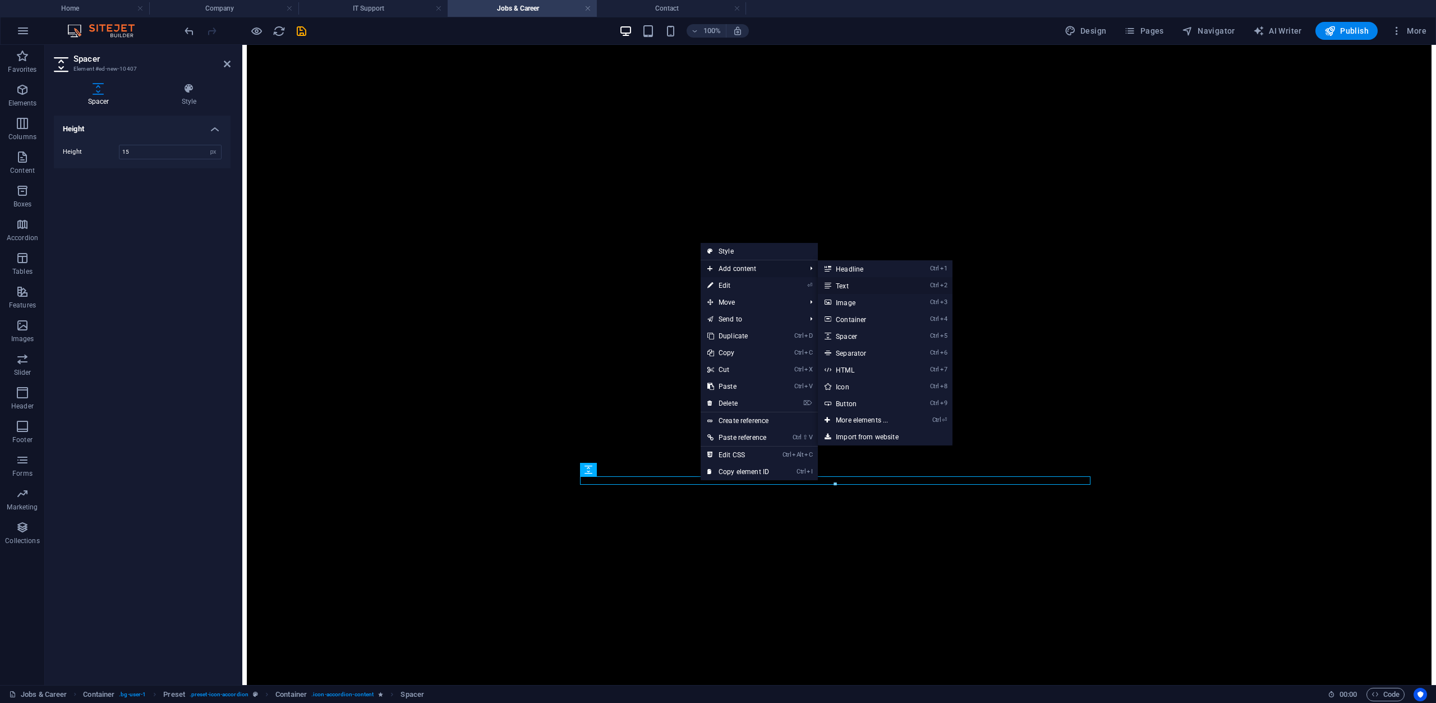
click at [852, 292] on link "Ctrl 2 Text" at bounding box center [864, 285] width 93 height 17
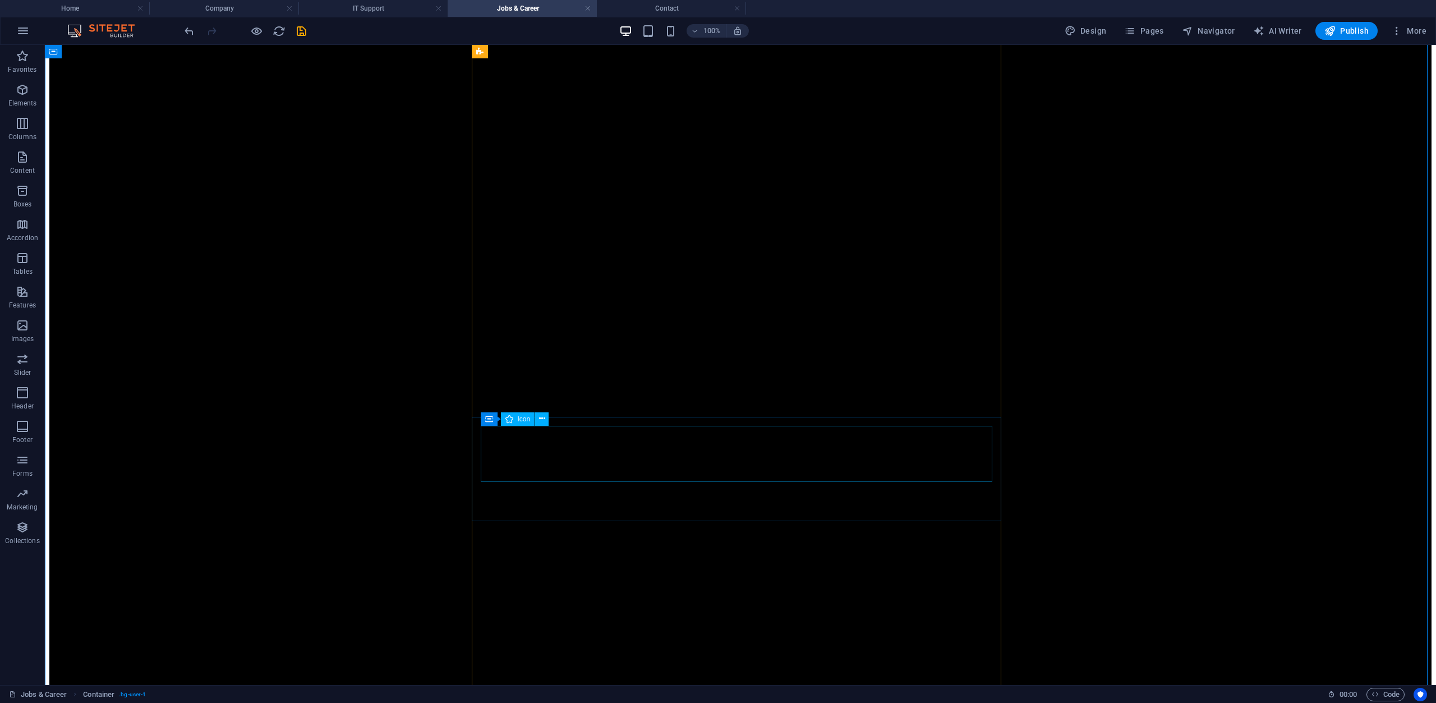
scroll to position [1233, 0]
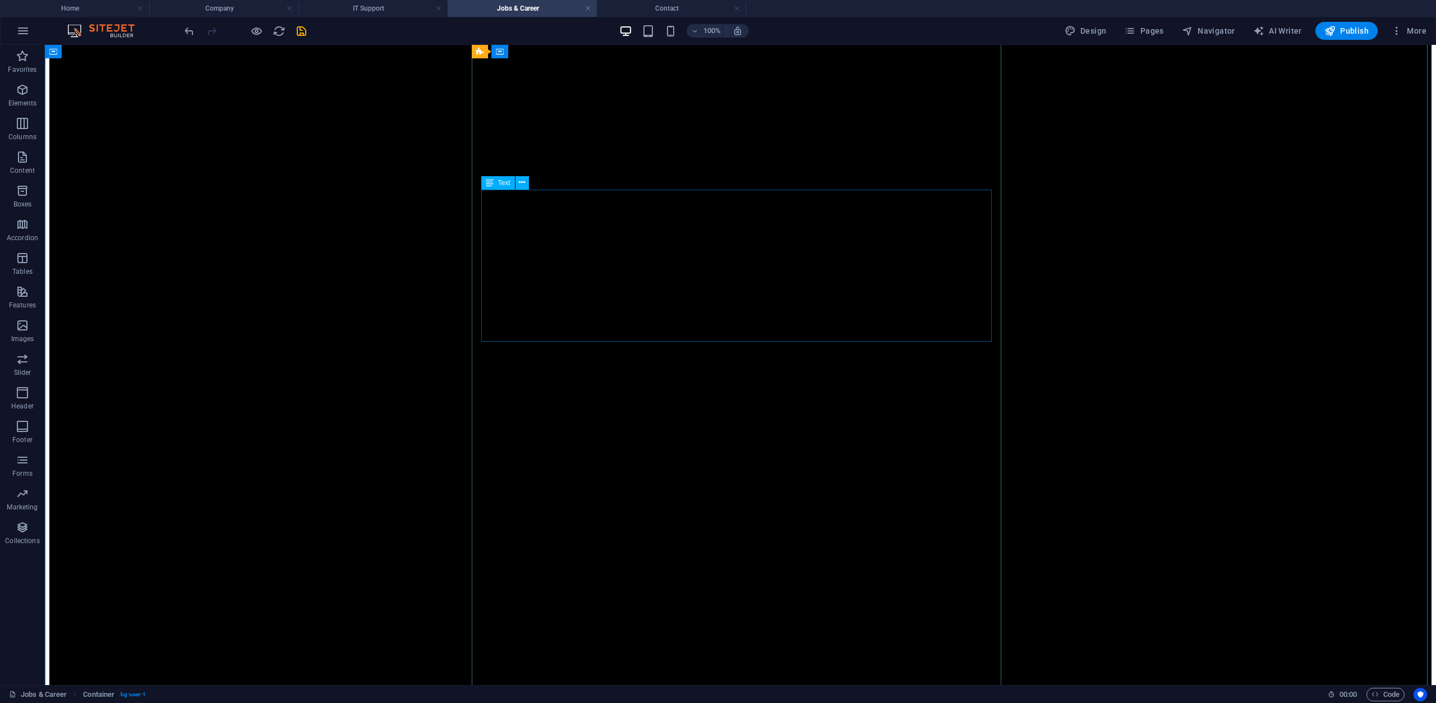
scroll to position [503, 0]
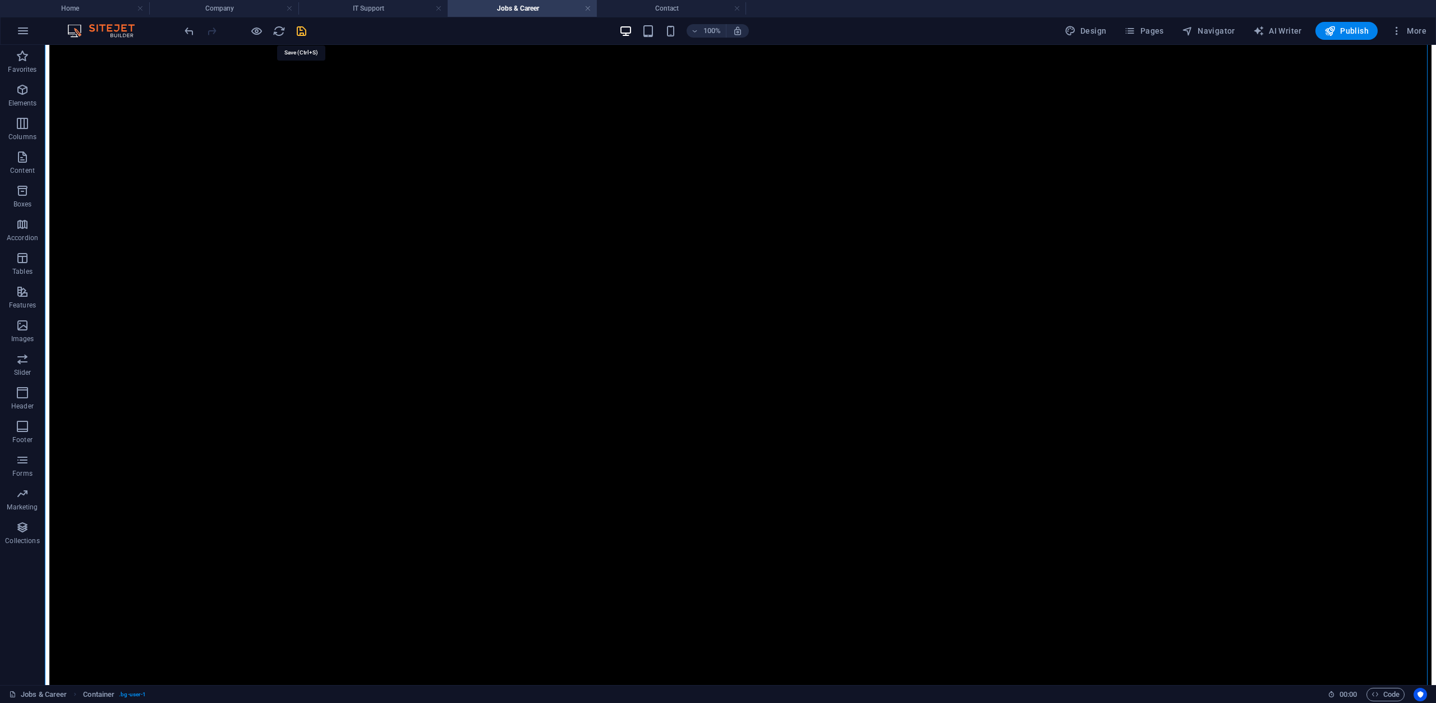
click at [305, 27] on icon "save" at bounding box center [301, 31] width 13 height 13
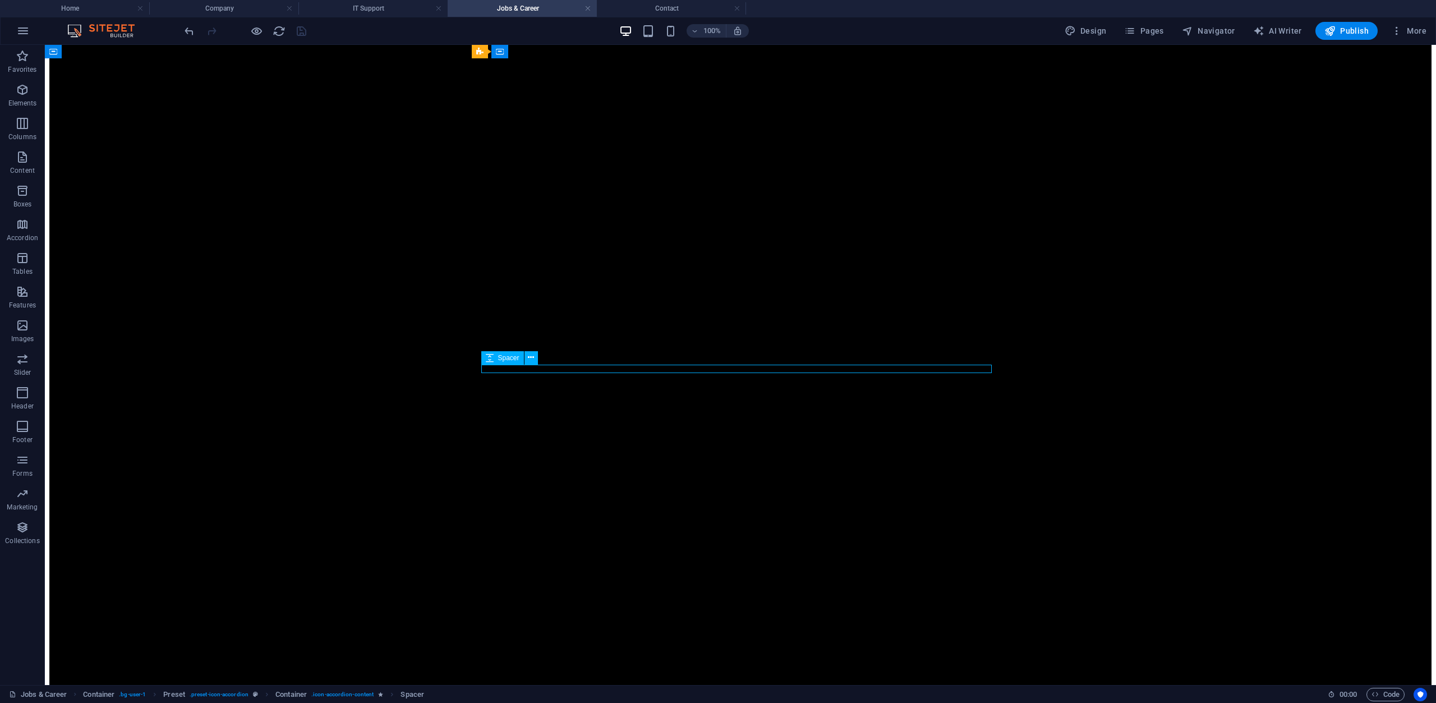
select select "px"
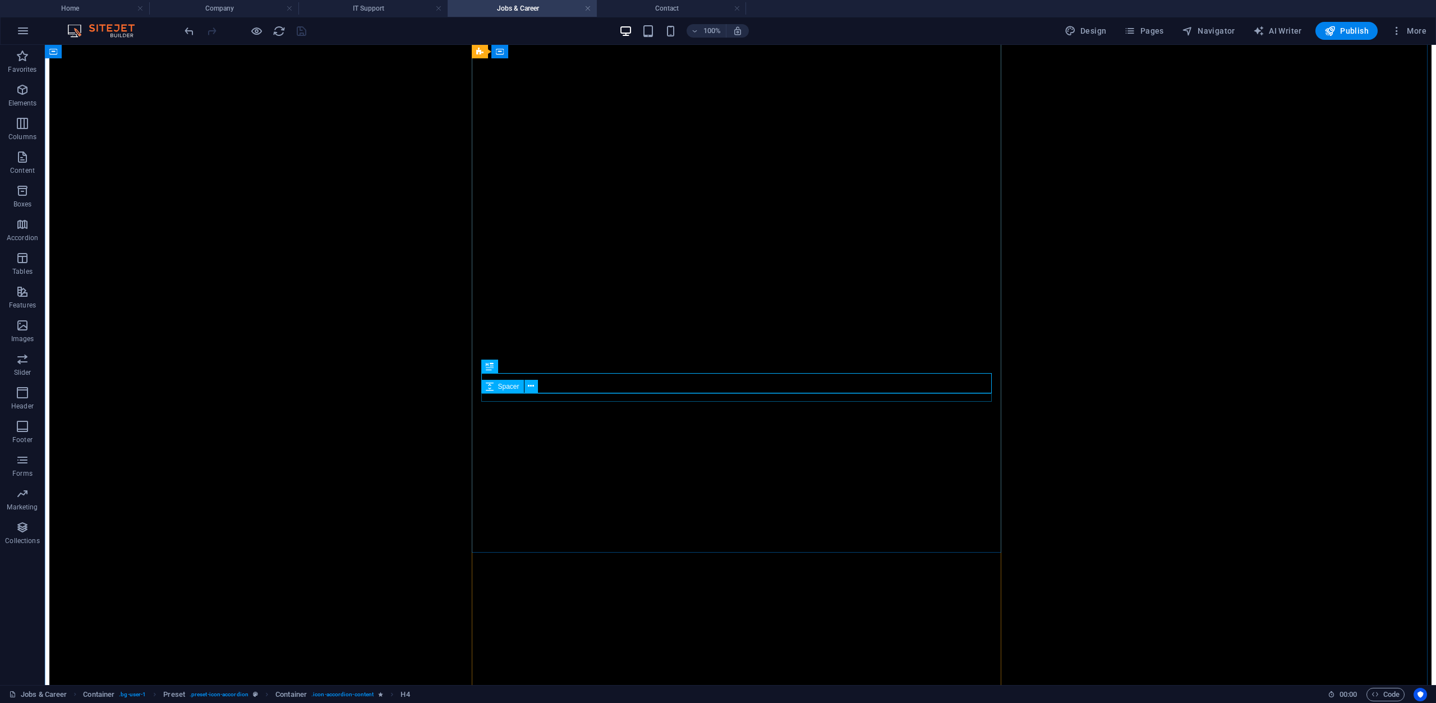
select select "px"
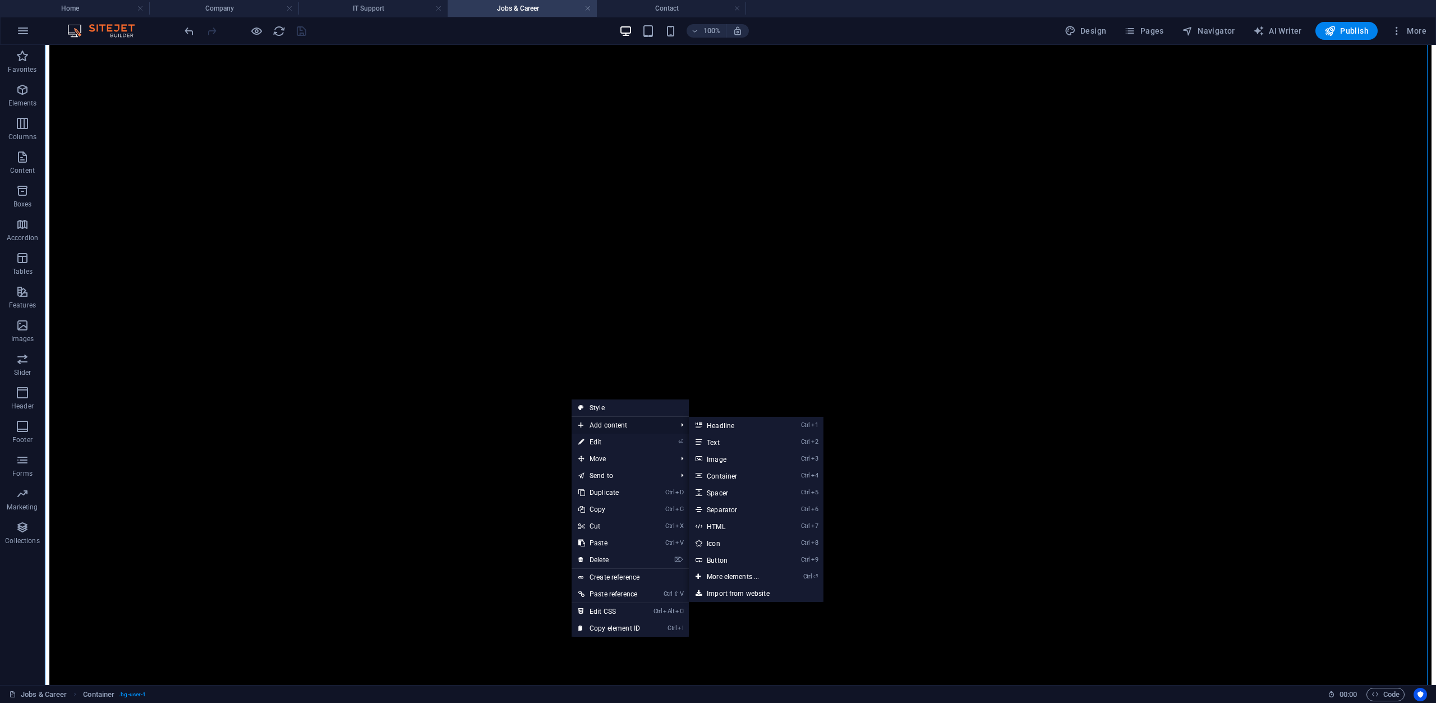
click at [641, 423] on span "Add content" at bounding box center [622, 425] width 100 height 17
click at [729, 491] on link "Ctrl 5 Spacer" at bounding box center [735, 492] width 93 height 17
select select "px"
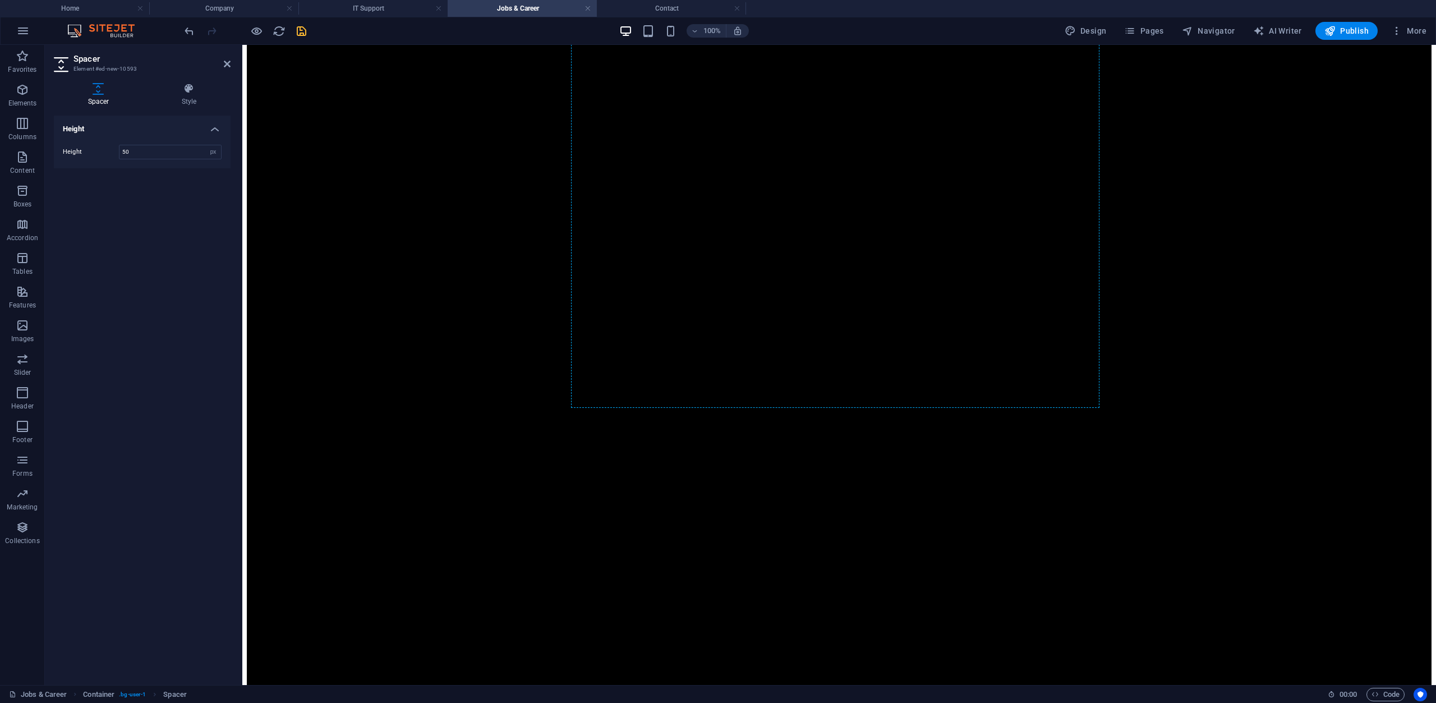
scroll to position [2363, 0]
drag, startPoint x: 827, startPoint y: 387, endPoint x: 616, endPoint y: 270, distance: 241.4
click at [169, 158] on input "50" at bounding box center [171, 151] width 102 height 13
click at [170, 152] on input "50" at bounding box center [171, 151] width 102 height 13
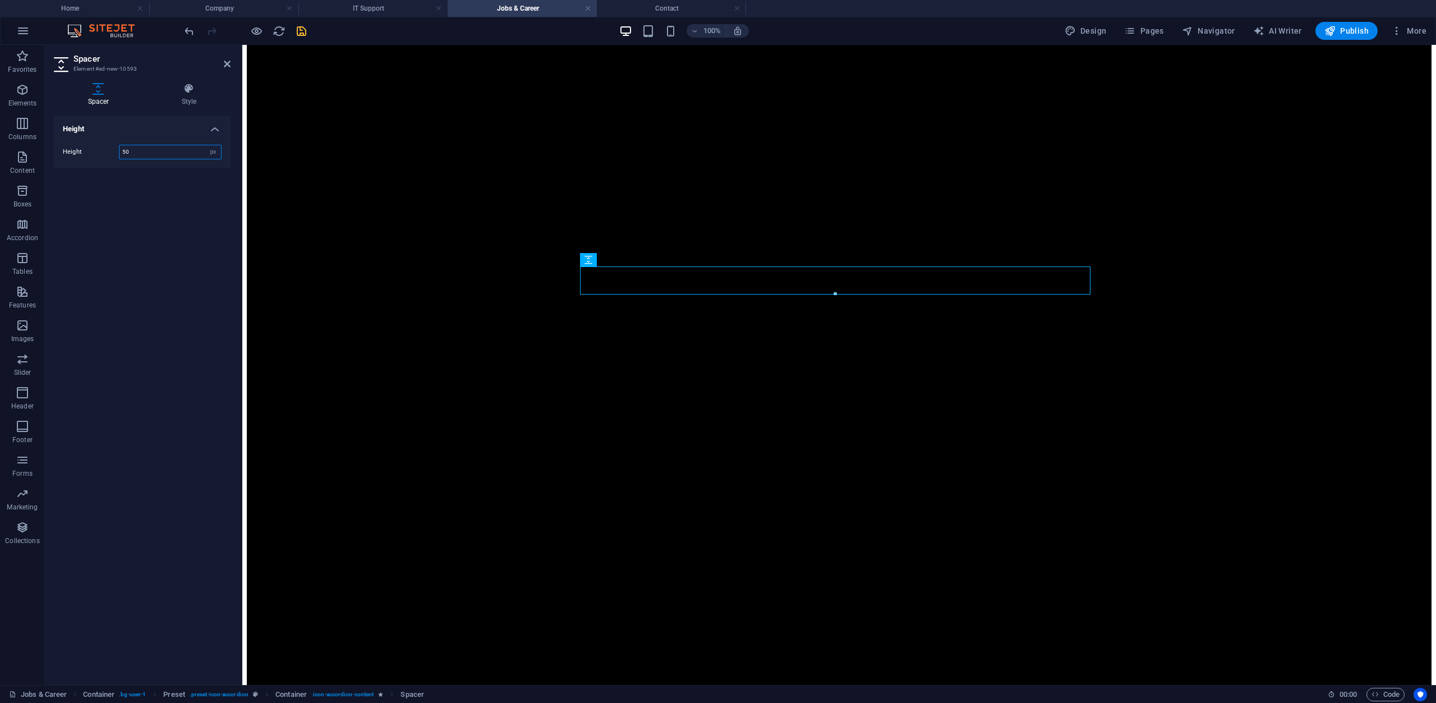
click at [170, 152] on input "50" at bounding box center [171, 151] width 102 height 13
type input "15"
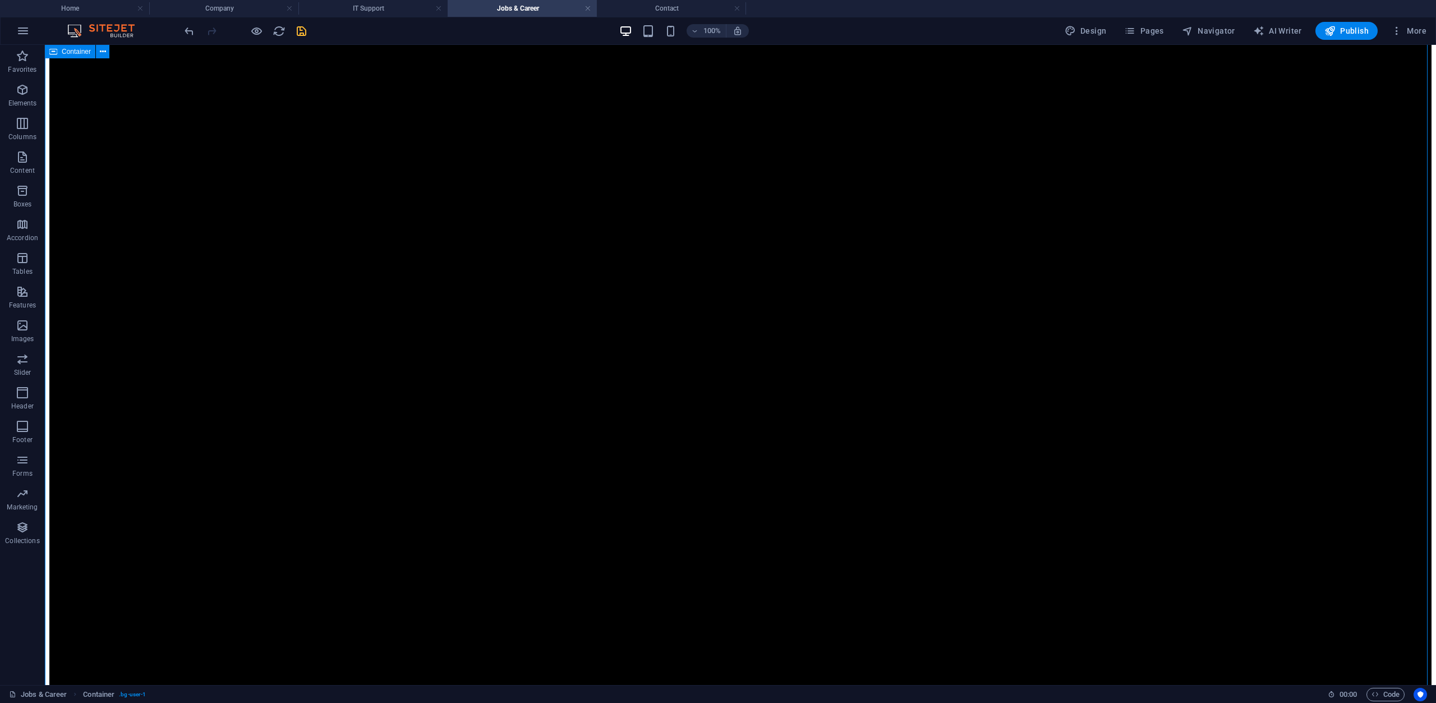
scroll to position [2279, 0]
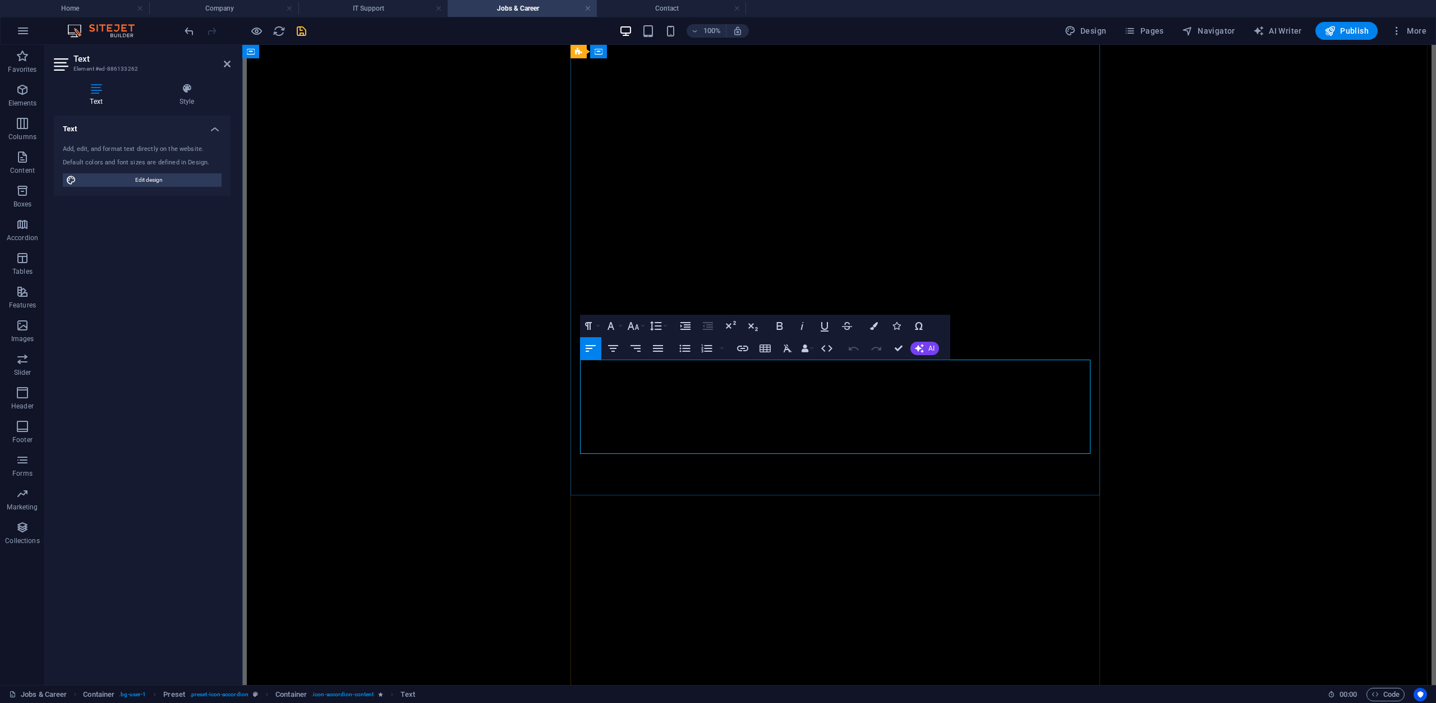
drag, startPoint x: 727, startPoint y: 434, endPoint x: 898, endPoint y: 435, distance: 171.7
click at [785, 328] on icon "button" at bounding box center [779, 325] width 13 height 13
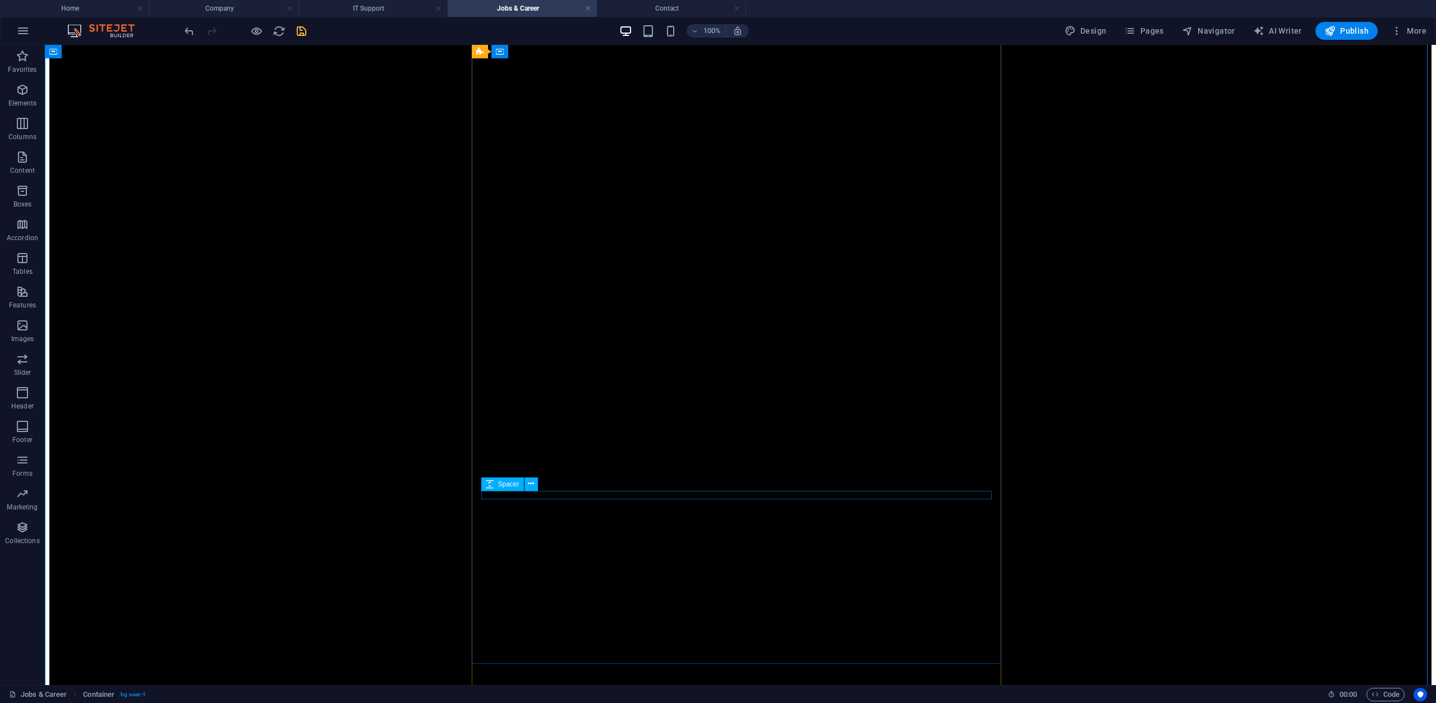
scroll to position [2055, 0]
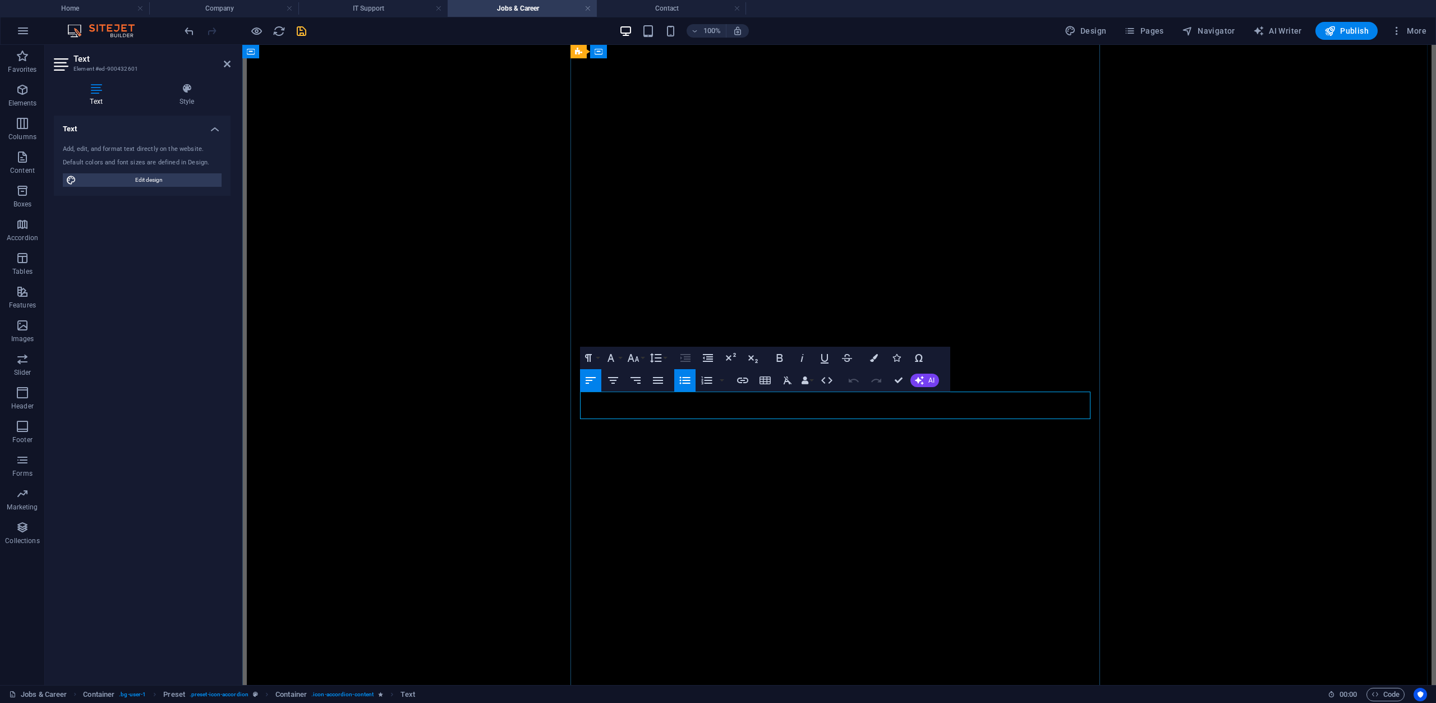
drag, startPoint x: 700, startPoint y: 397, endPoint x: 878, endPoint y: 400, distance: 177.9
click at [784, 355] on icon "button" at bounding box center [779, 357] width 13 height 13
drag, startPoint x: 1044, startPoint y: 397, endPoint x: 660, endPoint y: 412, distance: 384.1
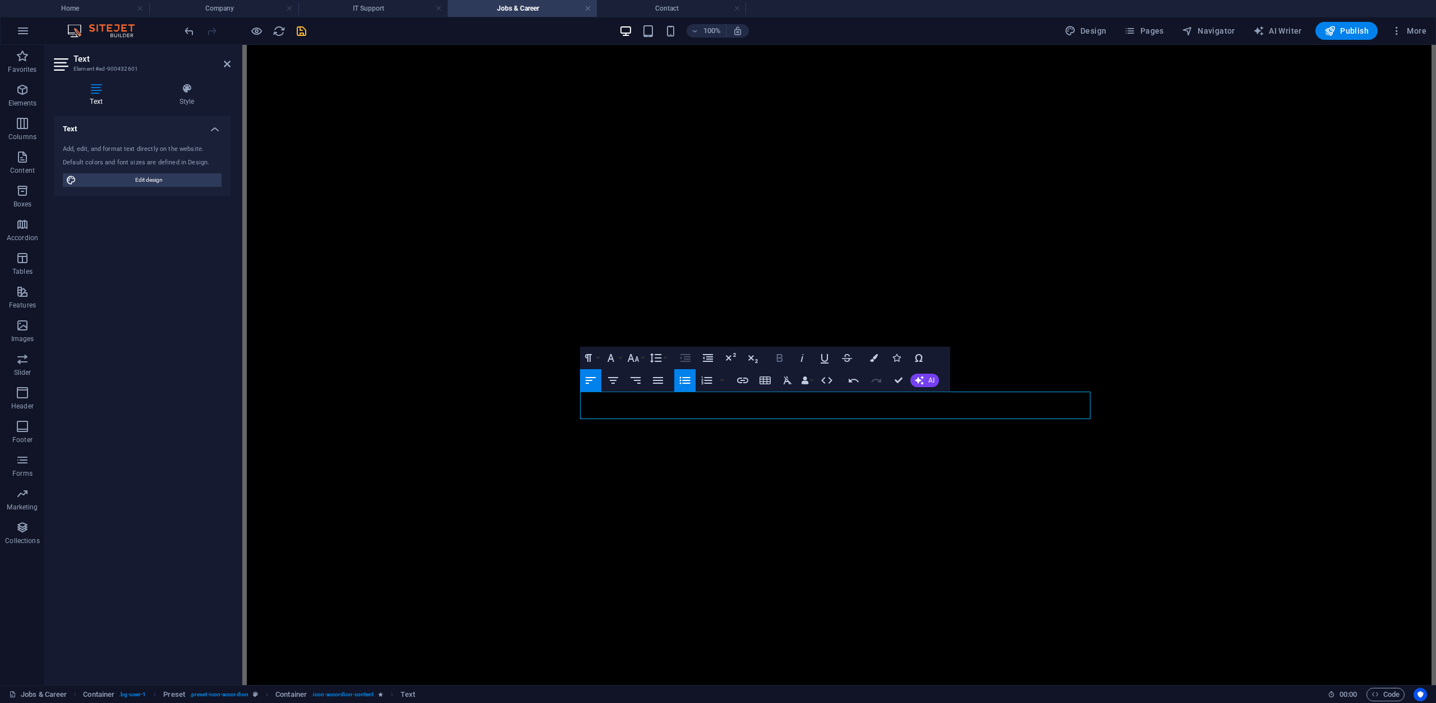
click at [780, 360] on icon "button" at bounding box center [779, 357] width 13 height 13
drag, startPoint x: 799, startPoint y: 412, endPoint x: 928, endPoint y: 405, distance: 129.3
drag, startPoint x: 930, startPoint y: 412, endPoint x: 798, endPoint y: 411, distance: 131.9
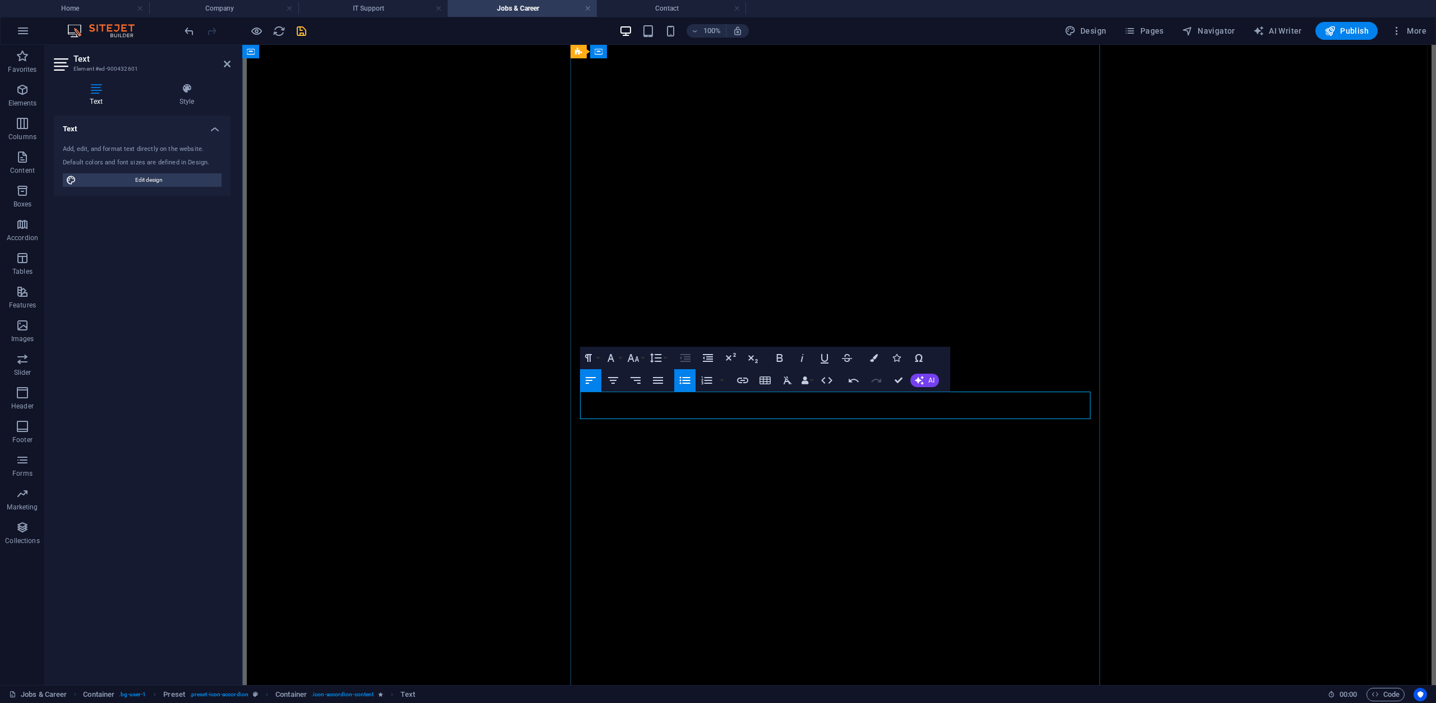
click at [777, 354] on icon "button" at bounding box center [780, 358] width 6 height 8
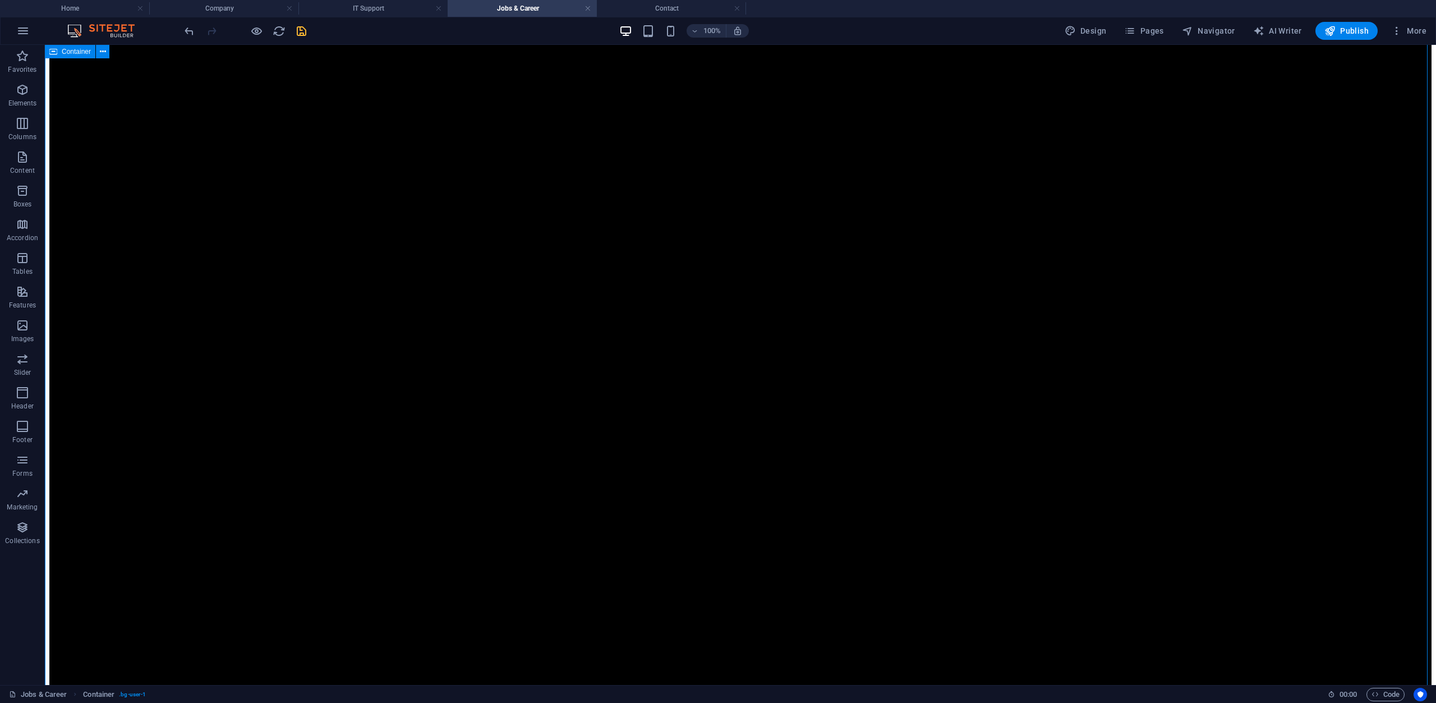
scroll to position [2447, 0]
click at [301, 33] on icon "save" at bounding box center [301, 31] width 13 height 13
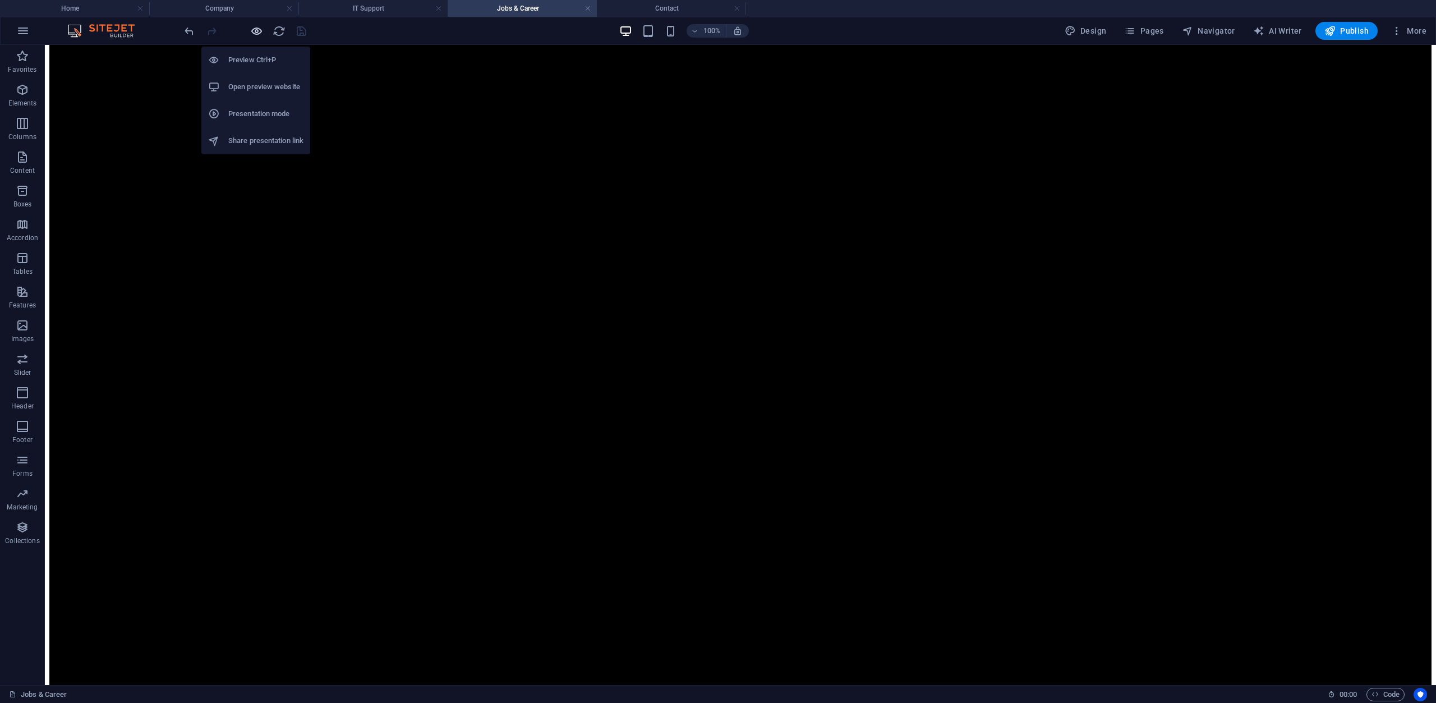
click at [257, 30] on icon "button" at bounding box center [256, 31] width 13 height 13
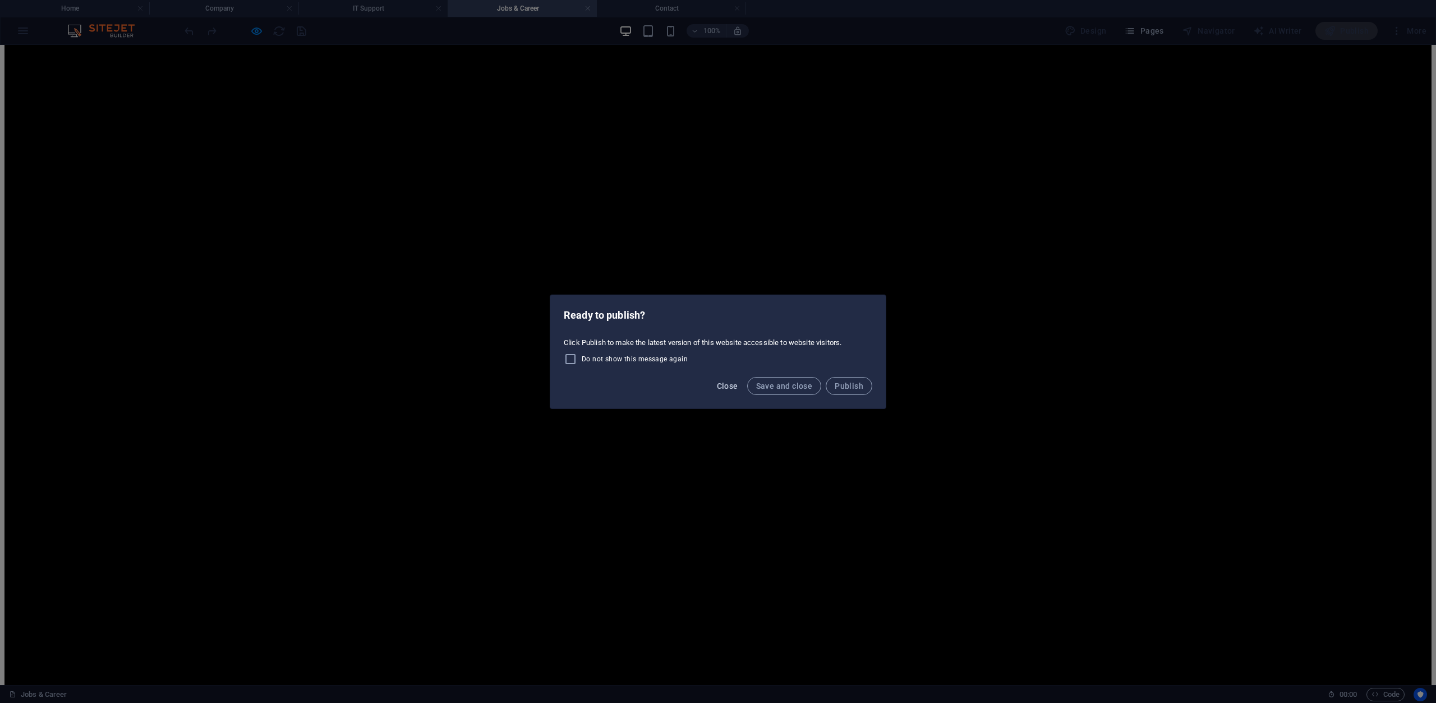
click at [727, 383] on span "Close" at bounding box center [727, 386] width 21 height 9
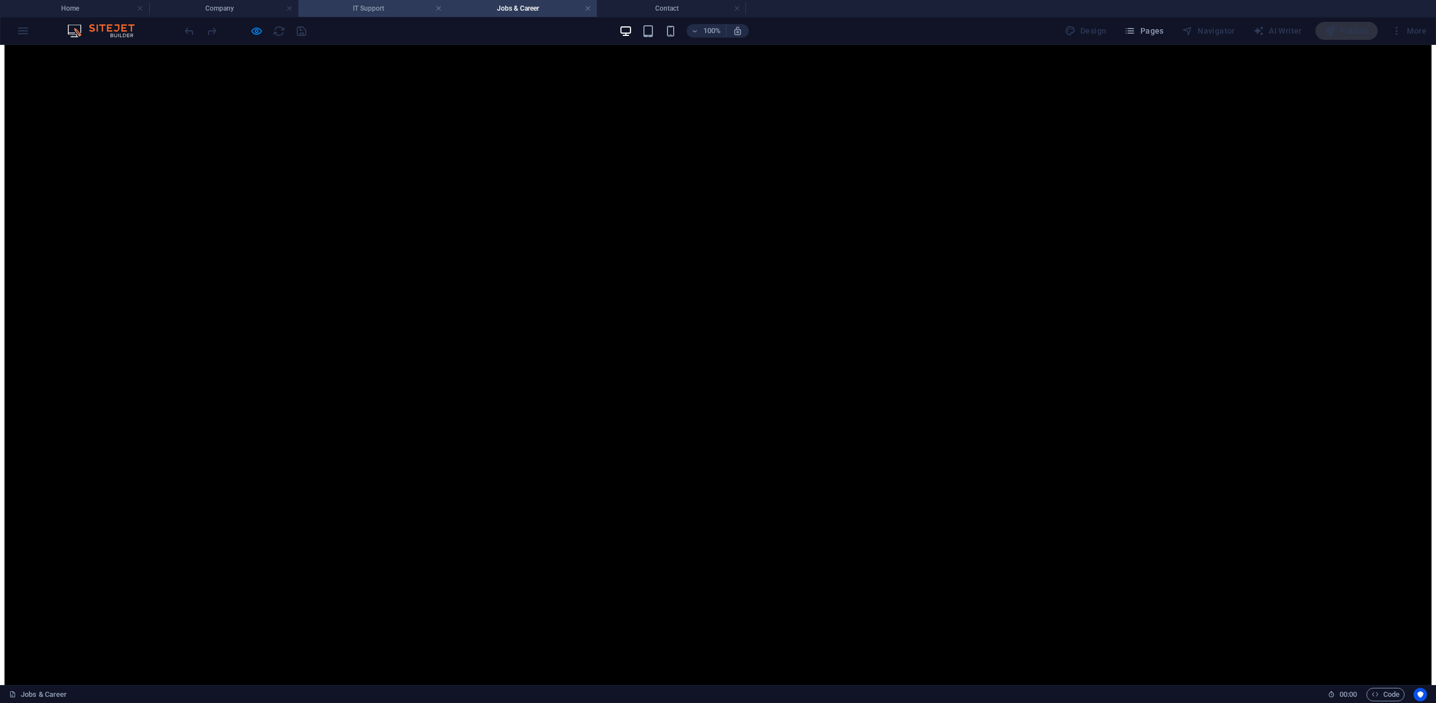
click at [365, 9] on h4 "IT Support" at bounding box center [372, 8] width 149 height 12
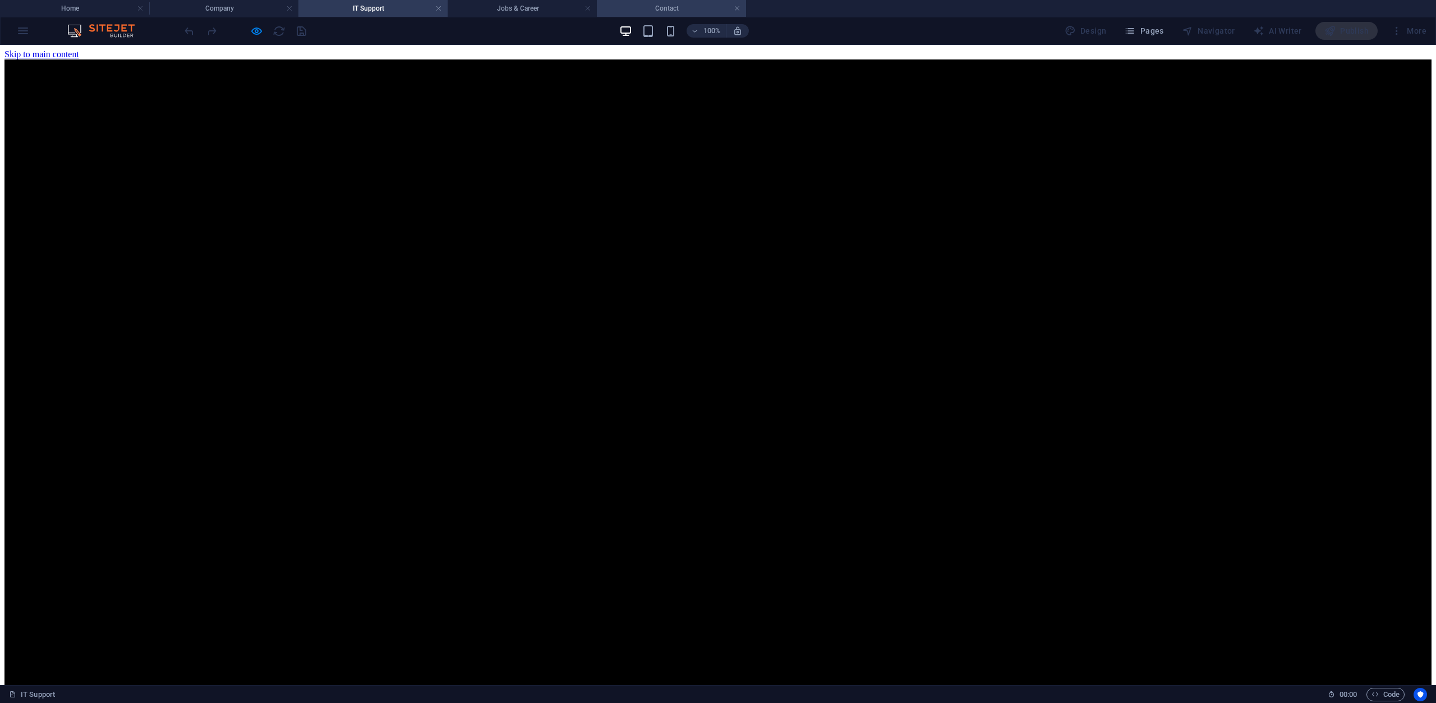
click at [660, 8] on h4 "Contact" at bounding box center [671, 8] width 149 height 12
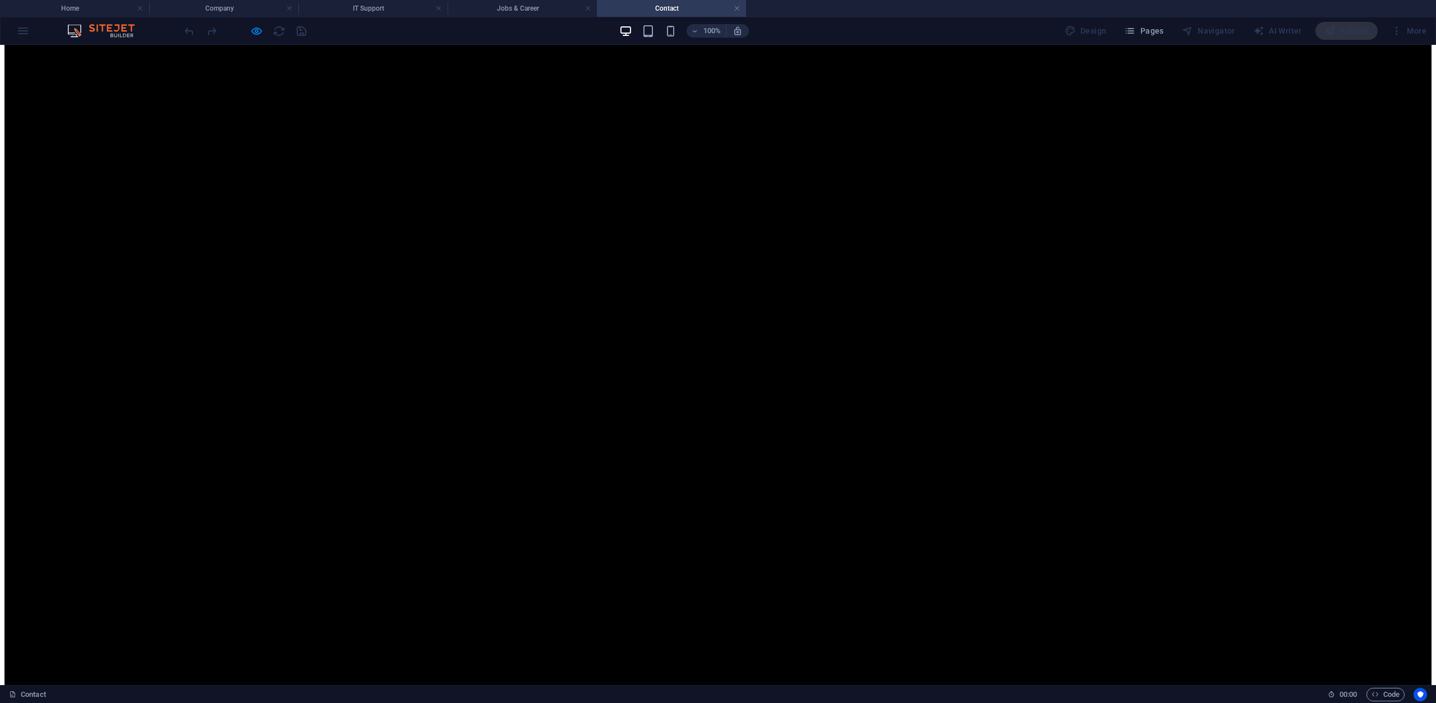
click at [305, 26] on div at bounding box center [245, 31] width 126 height 18
click at [243, 10] on h4 "Company" at bounding box center [223, 8] width 149 height 12
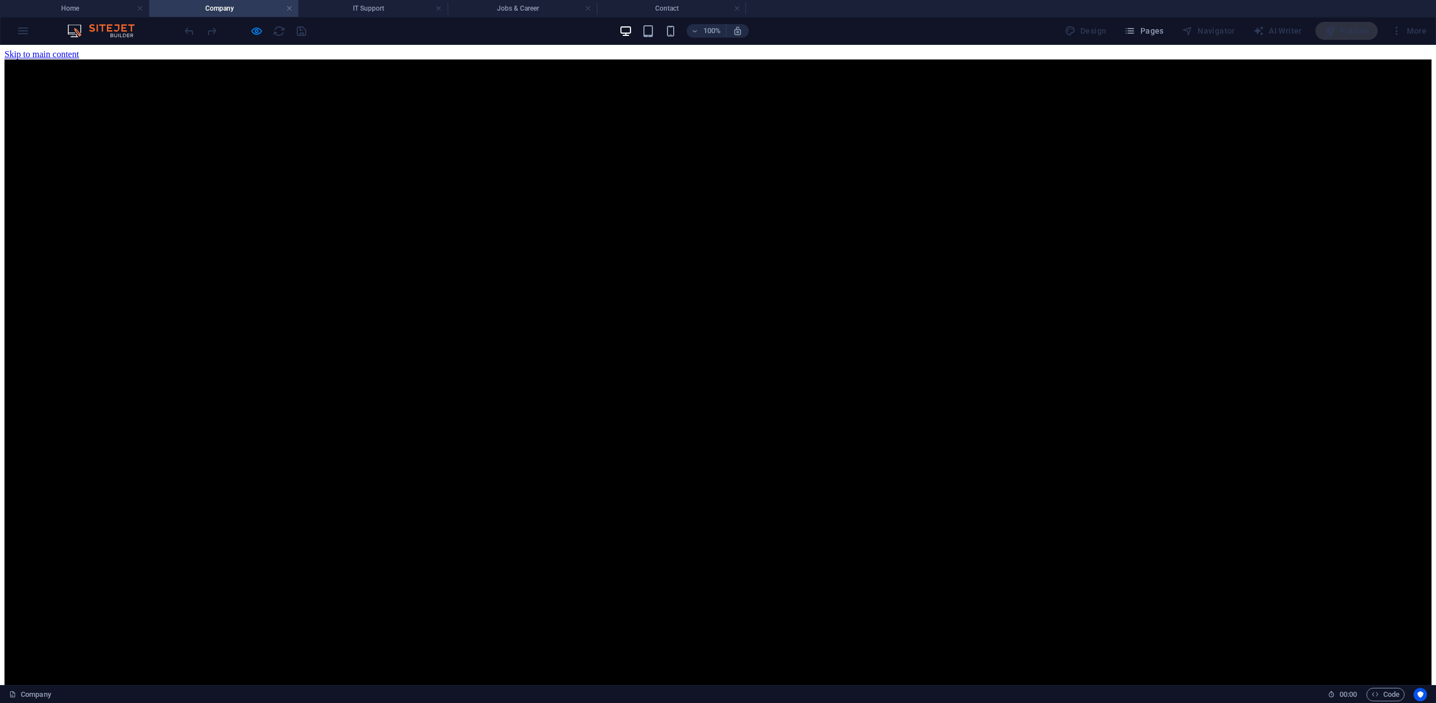
scroll to position [0, 0]
click at [105, 2] on li "Home" at bounding box center [74, 8] width 149 height 17
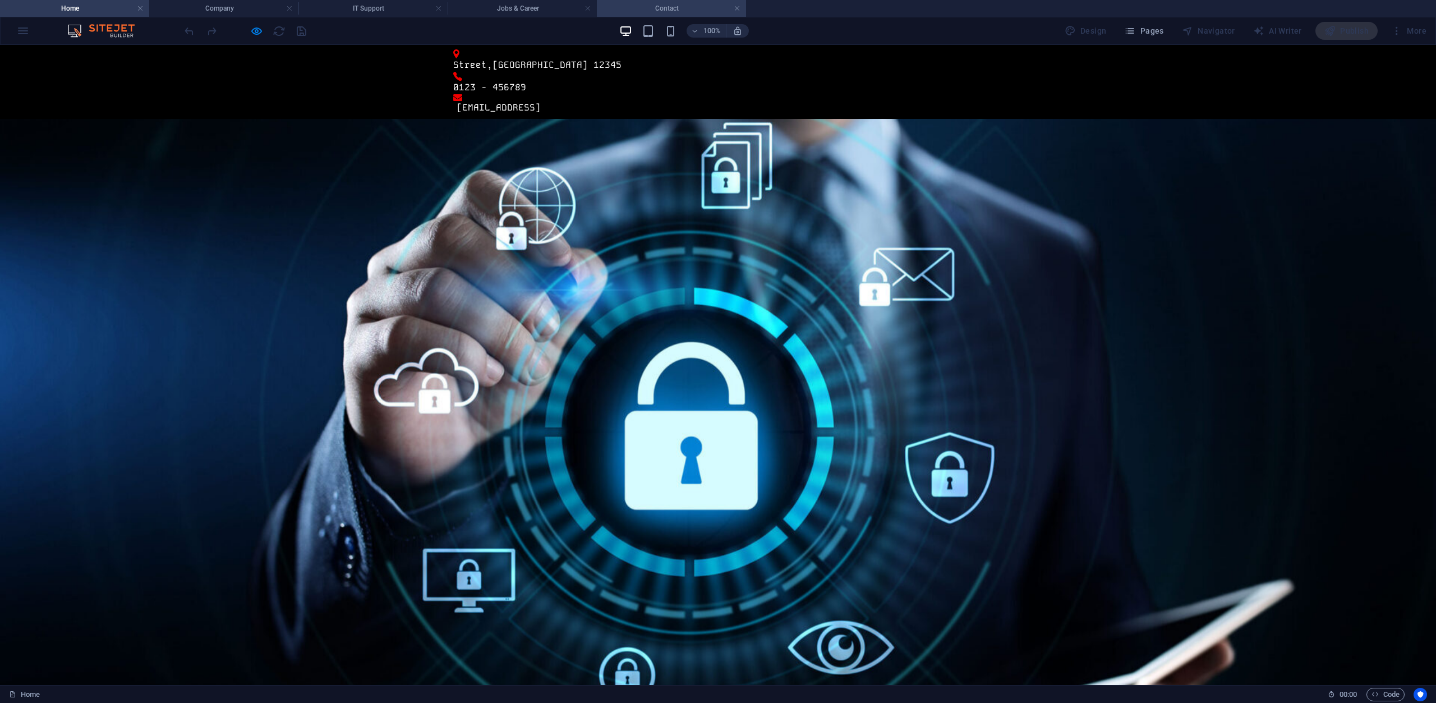
click at [682, 8] on h4 "Contact" at bounding box center [671, 8] width 149 height 12
